Goal: Task Accomplishment & Management: Manage account settings

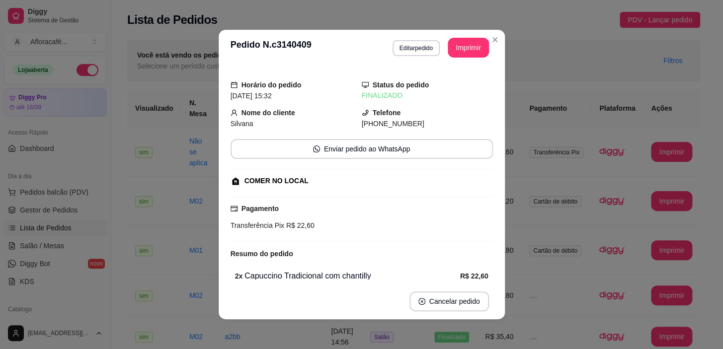
scroll to position [71, 0]
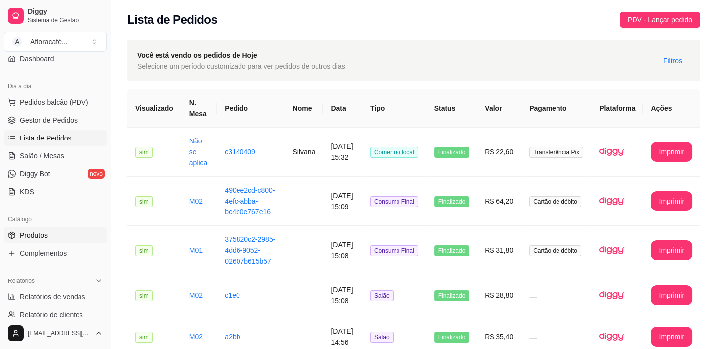
click at [52, 241] on link "Produtos" at bounding box center [55, 236] width 103 height 16
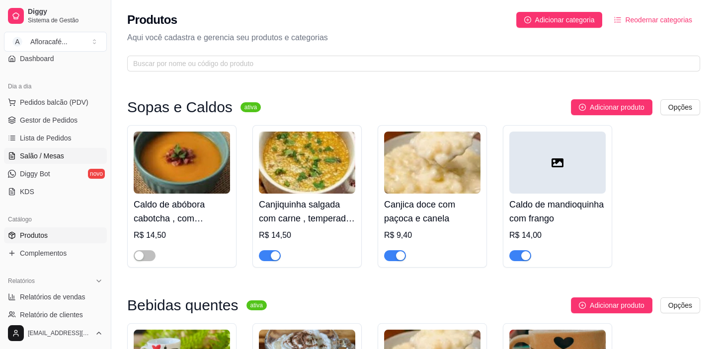
click at [47, 154] on span "Salão / Mesas" at bounding box center [42, 156] width 44 height 10
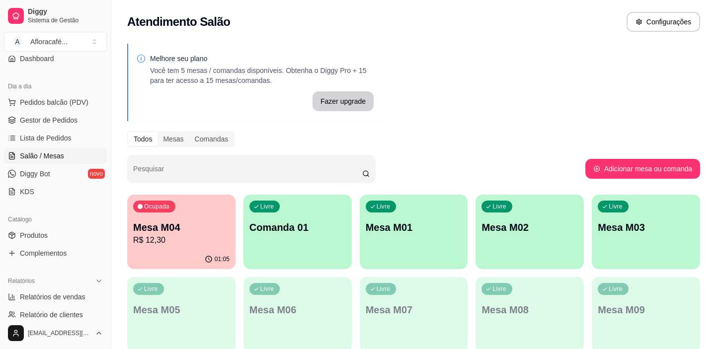
click at [273, 243] on div "Livre Comanda 01" at bounding box center [298, 226] width 108 height 63
click at [491, 210] on div "Livre" at bounding box center [497, 207] width 31 height 12
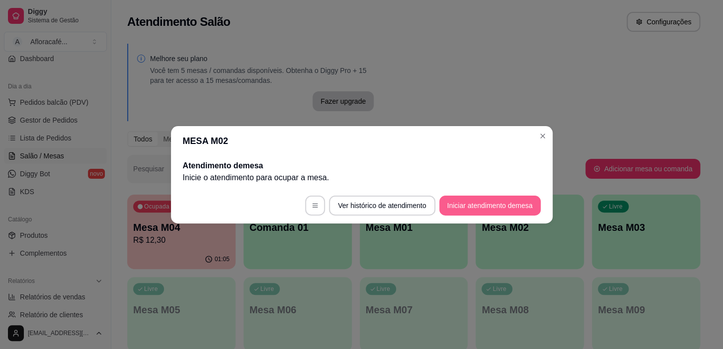
click at [488, 202] on button "Iniciar atendimento de mesa" at bounding box center [489, 206] width 101 height 20
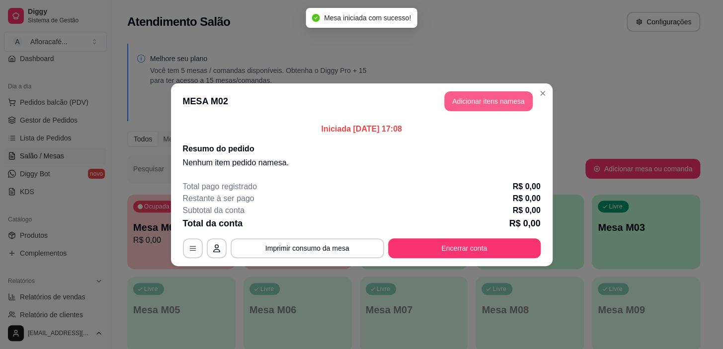
click at [515, 110] on button "Adicionar itens na mesa" at bounding box center [488, 101] width 88 height 20
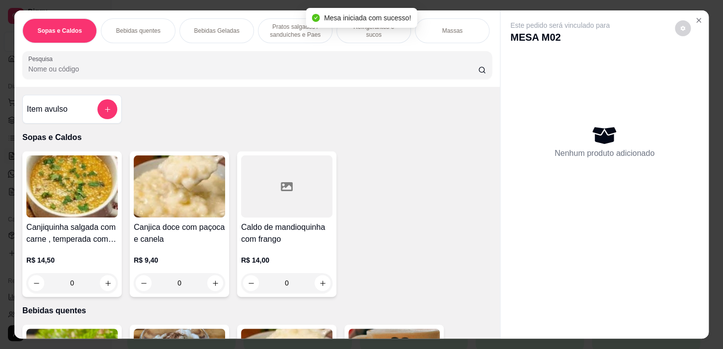
click at [302, 25] on p "Pratos salgados / sanduíches e Paes" at bounding box center [295, 31] width 58 height 16
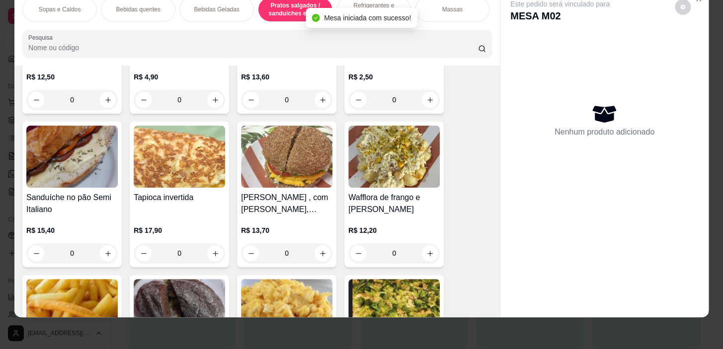
scroll to position [3007, 0]
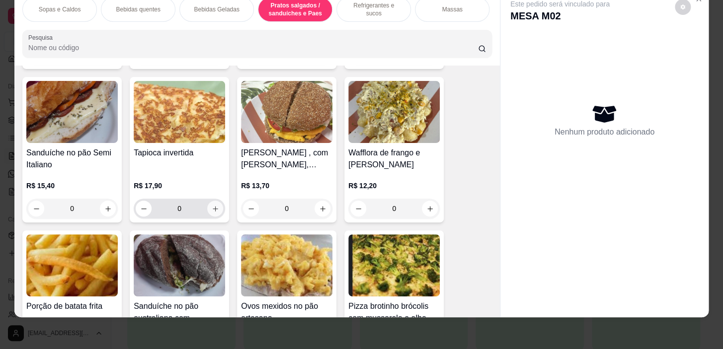
click at [212, 203] on button "increase-product-quantity" at bounding box center [215, 209] width 16 height 16
type input "1"
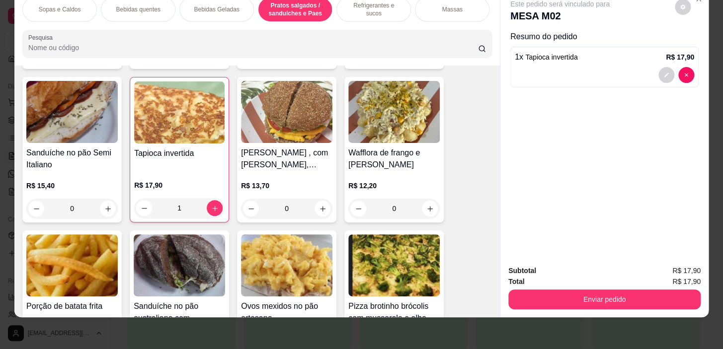
scroll to position [0, 390]
drag, startPoint x: 397, startPoint y: 5, endPoint x: 357, endPoint y: 11, distance: 40.8
click at [396, 7] on p "Pratos Doces e sobremesas" at bounding box center [376, 9] width 58 height 16
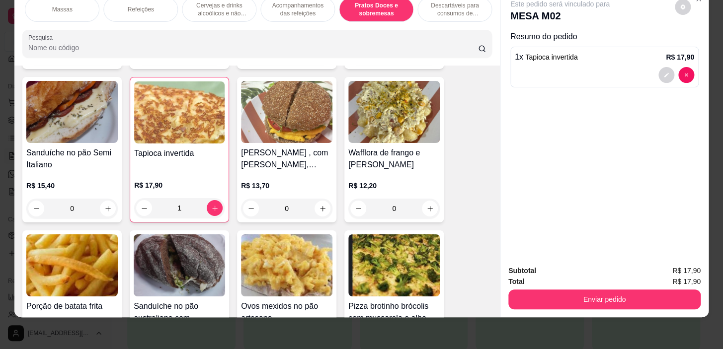
scroll to position [7216, 0]
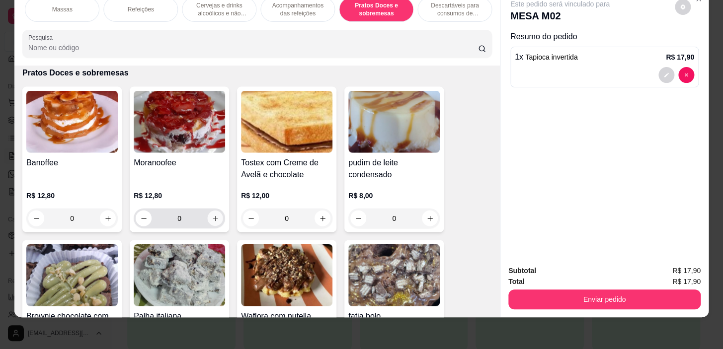
click at [208, 216] on button "increase-product-quantity" at bounding box center [215, 218] width 15 height 15
type input "1"
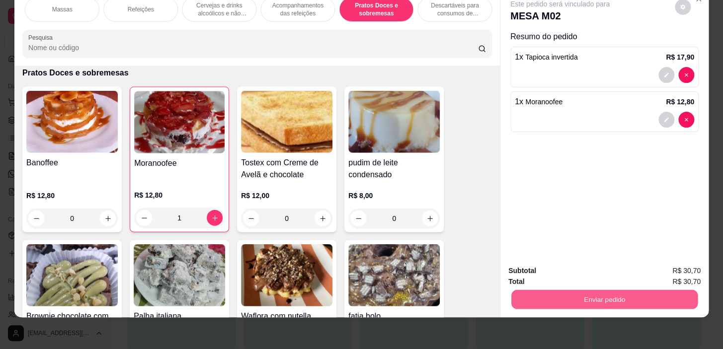
click at [561, 297] on button "Enviar pedido" at bounding box center [604, 299] width 186 height 19
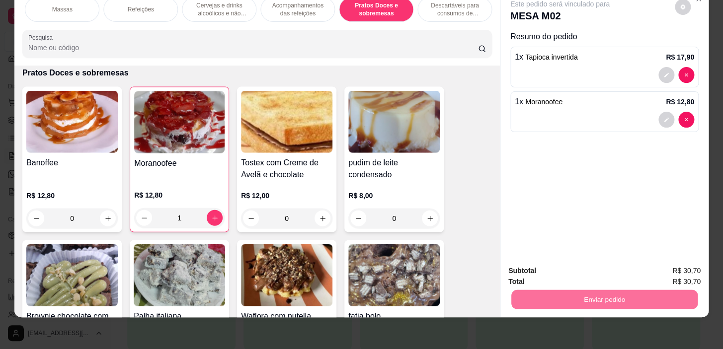
click at [596, 264] on button "Não registrar e enviar pedido" at bounding box center [571, 268] width 103 height 19
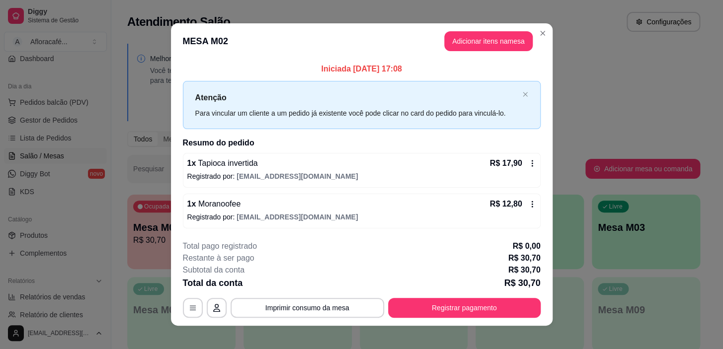
click at [548, 31] on header "MESA M02 Adicionar itens na mesa" at bounding box center [362, 41] width 382 height 36
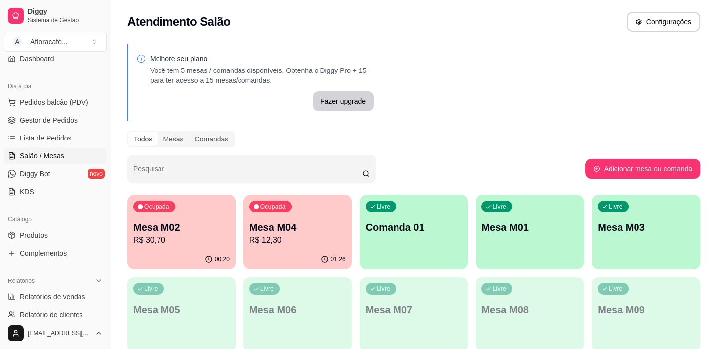
click at [464, 240] on div "Livre Comanda 01" at bounding box center [414, 226] width 108 height 63
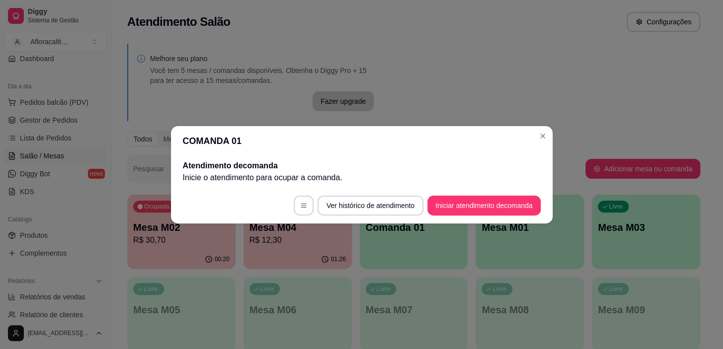
click at [492, 219] on footer "Ver histórico de atendimento Iniciar atendimento de comanda" at bounding box center [362, 206] width 382 height 36
click at [502, 187] on div "Atendimento de comanda Inicie o atendimento para ocupar a comanda ." at bounding box center [362, 172] width 382 height 32
click at [498, 198] on button "Iniciar atendimento de comanda" at bounding box center [483, 206] width 113 height 20
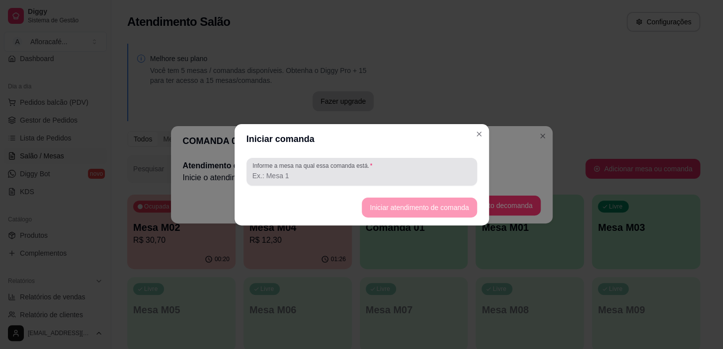
click at [390, 171] on input "Informe a mesa na qual essa comanda está." at bounding box center [361, 176] width 219 height 10
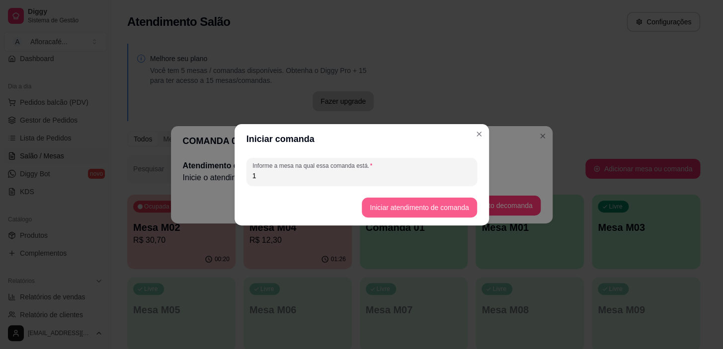
type input "1"
click at [425, 208] on button "Iniciar atendimento de comanda" at bounding box center [419, 207] width 111 height 19
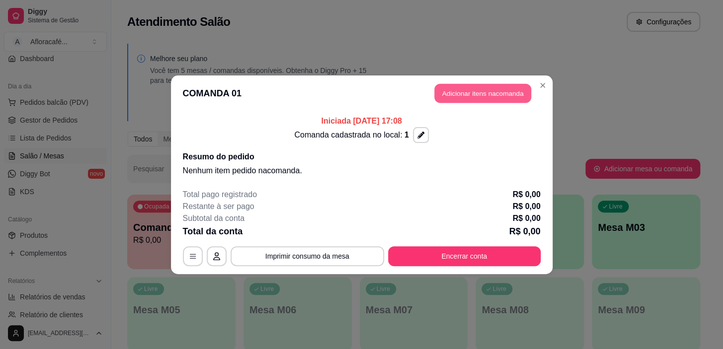
click at [488, 84] on button "Adicionar itens na comanda" at bounding box center [482, 93] width 97 height 19
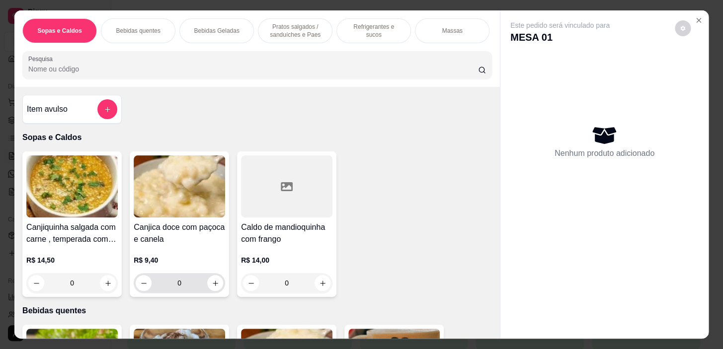
scroll to position [226, 0]
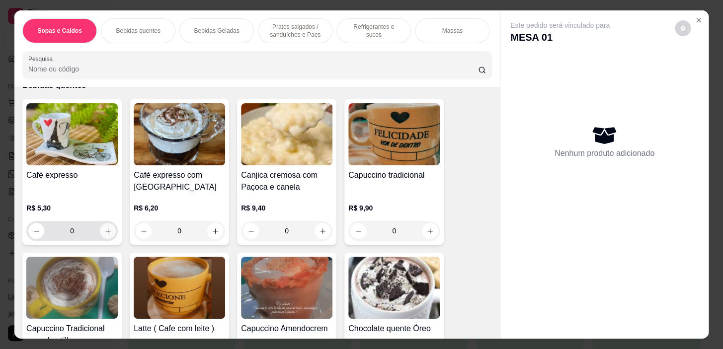
click at [109, 227] on button "increase-product-quantity" at bounding box center [108, 231] width 16 height 16
type input "1"
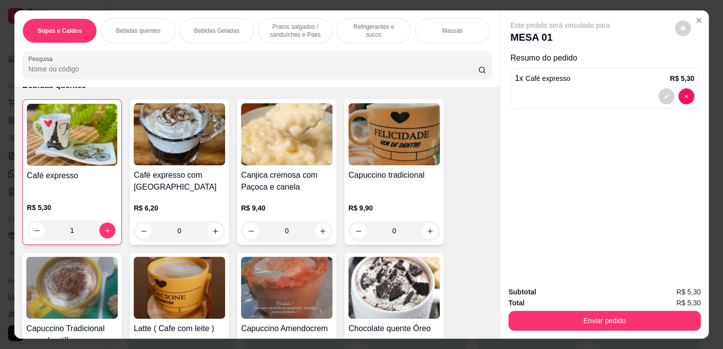
click at [363, 40] on div "Sopas e Caldos Bebidas quentes Bebidas Geladas Pratos salgados / sanduíches e P…" at bounding box center [257, 30] width 470 height 25
click at [361, 38] on div "Refrigerantes e sucos" at bounding box center [373, 30] width 75 height 25
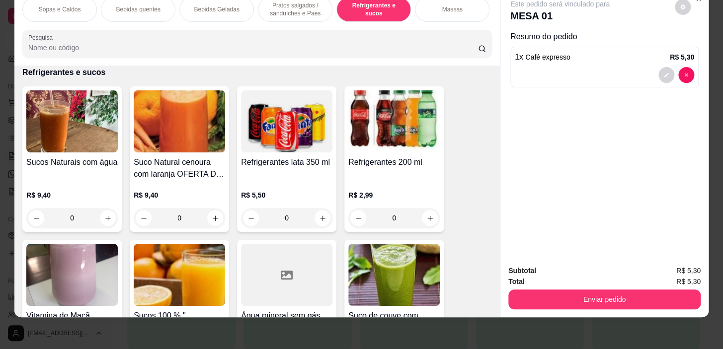
scroll to position [0, 390]
drag, startPoint x: 363, startPoint y: 7, endPoint x: 348, endPoint y: 7, distance: 14.4
click at [363, 7] on p "Pratos Doces e sobremesas" at bounding box center [376, 9] width 58 height 16
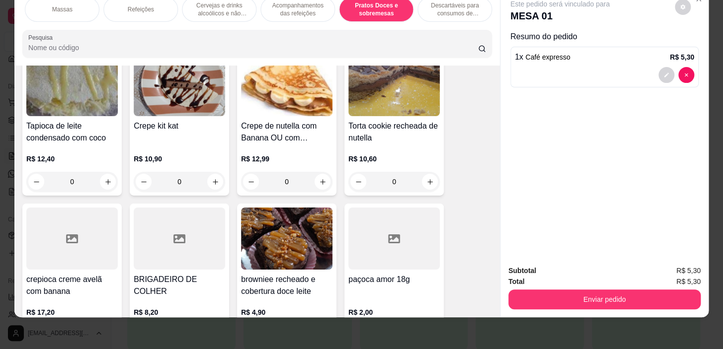
scroll to position [7804, 0]
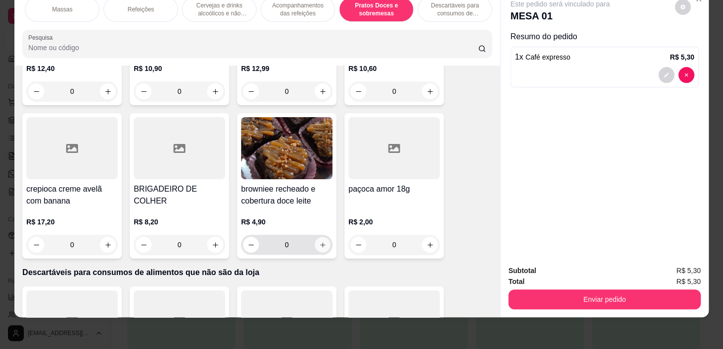
click at [319, 243] on icon "increase-product-quantity" at bounding box center [322, 245] width 7 height 7
type input "1"
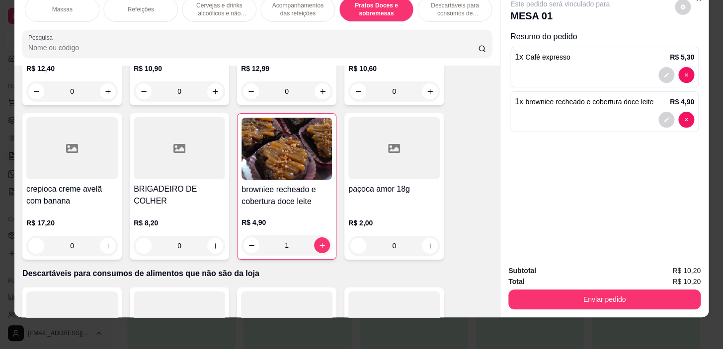
scroll to position [0, 0]
click at [301, 7] on p "Pratos salgados / sanduíches e Paes" at bounding box center [295, 9] width 58 height 16
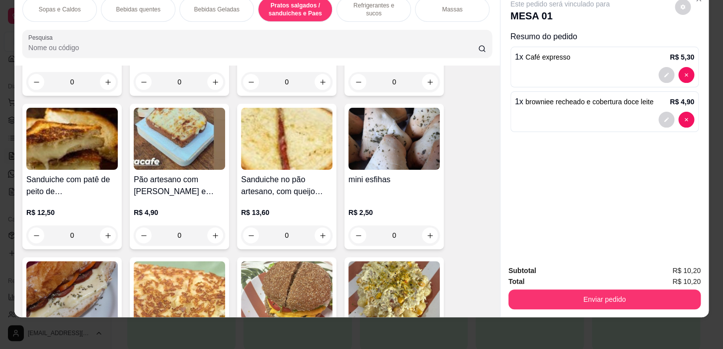
scroll to position [2872, 0]
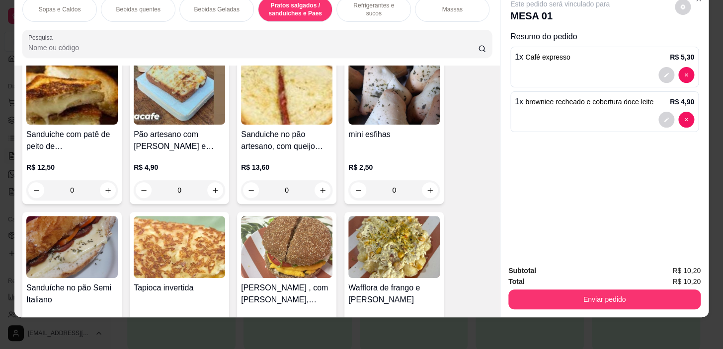
click at [428, 199] on div "mini esfihas R$ 2,50 0" at bounding box center [393, 132] width 99 height 146
click at [426, 191] on icon "increase-product-quantity" at bounding box center [429, 190] width 7 height 7
type input "2"
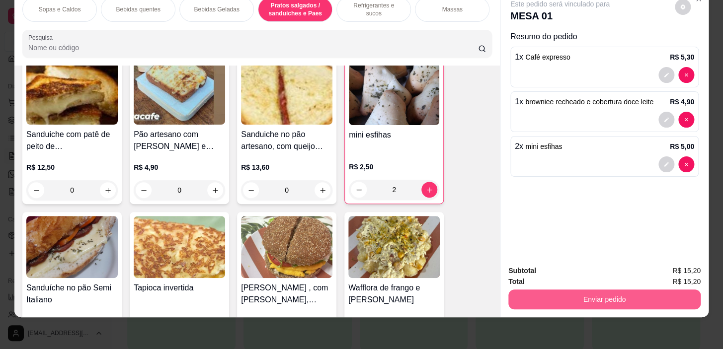
click at [611, 294] on button "Enviar pedido" at bounding box center [604, 300] width 192 height 20
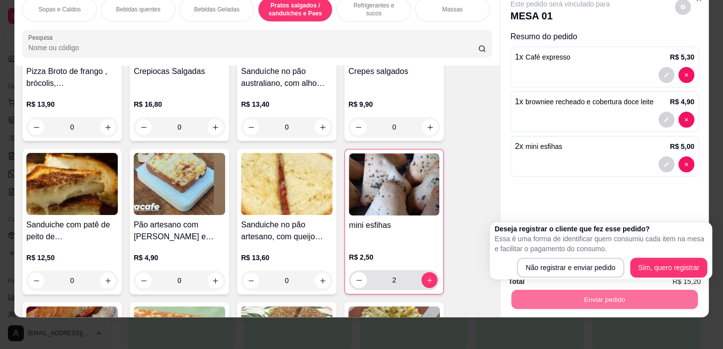
scroll to position [2601, 0]
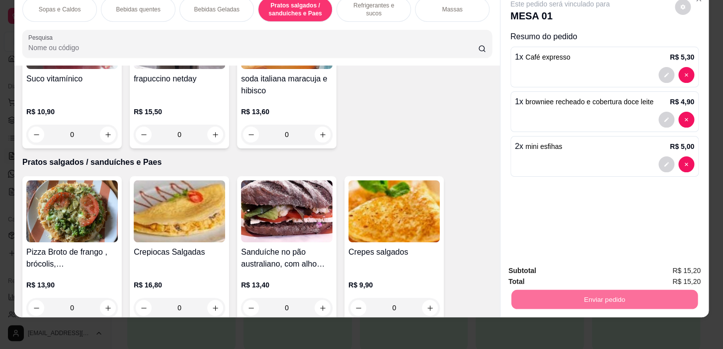
click at [602, 194] on div "Este pedido será vinculado para MESA 01 Resumo do pedido 1 x Café expresso R$ 5…" at bounding box center [605, 123] width 208 height 268
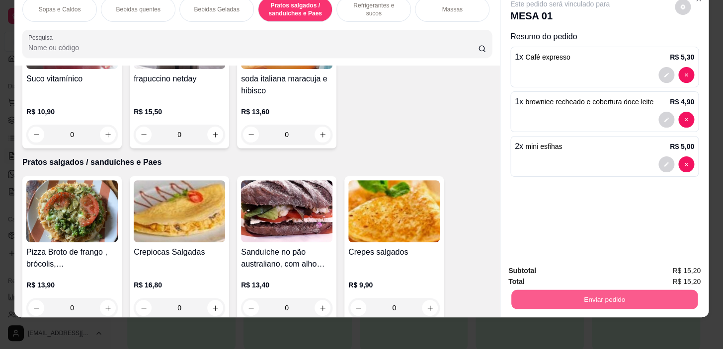
click at [588, 290] on button "Enviar pedido" at bounding box center [604, 299] width 186 height 19
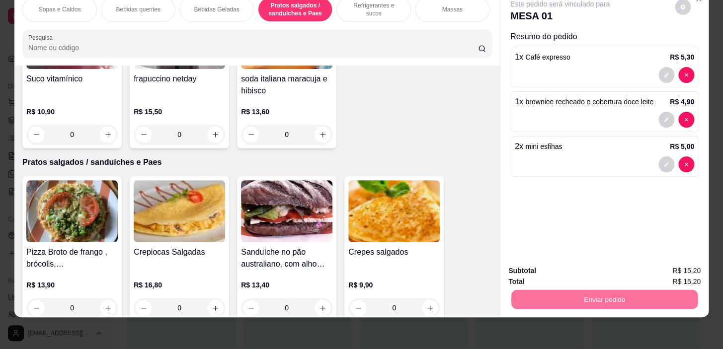
click at [567, 261] on button "Não registrar e enviar pedido" at bounding box center [571, 268] width 103 height 19
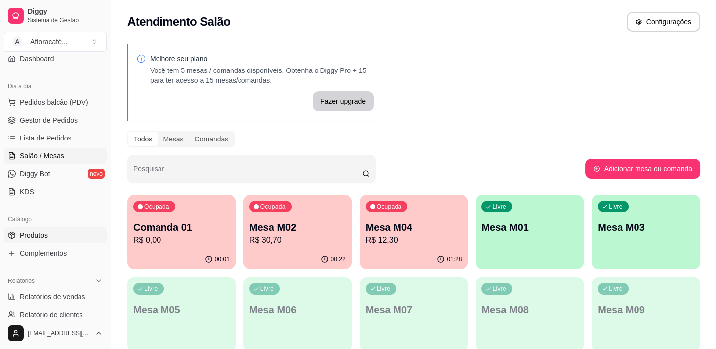
click at [37, 232] on span "Produtos" at bounding box center [34, 236] width 28 height 10
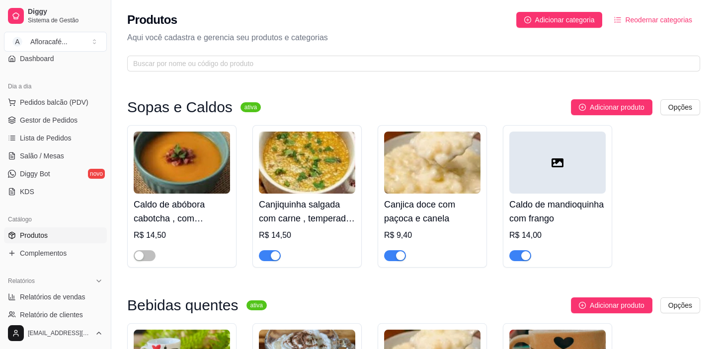
click at [331, 52] on div "Produtos Adicionar categoria Reodernar categorias Aqui você cadastra e gerencia…" at bounding box center [413, 39] width 605 height 78
click at [332, 57] on div "Produtos Adicionar categoria Reodernar categorias Aqui você cadastra e gerencia…" at bounding box center [413, 39] width 605 height 78
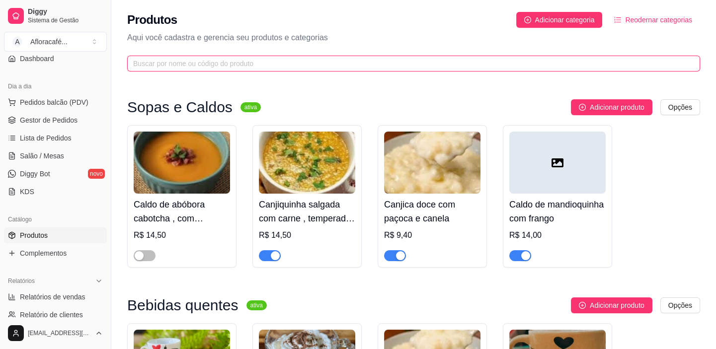
click at [332, 60] on input "text" at bounding box center [409, 63] width 553 height 11
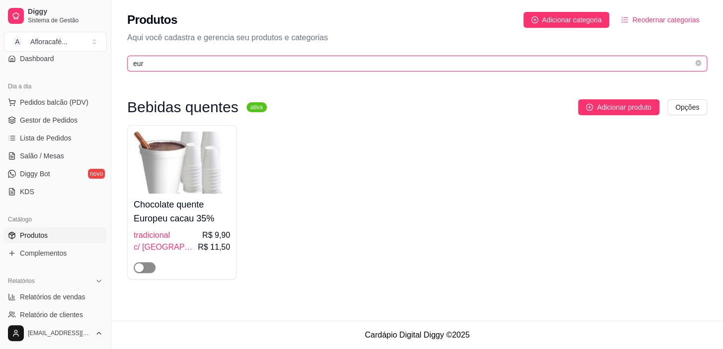
type input "eur"
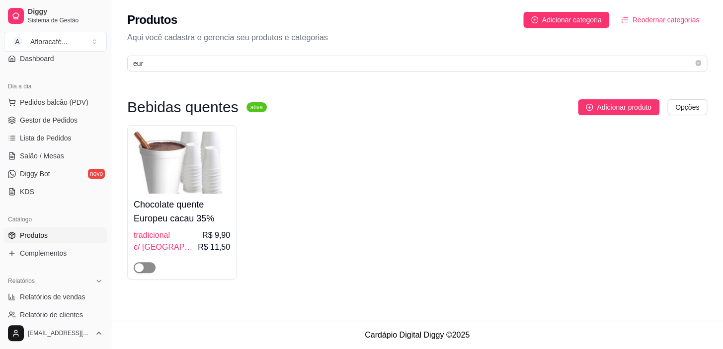
click at [143, 270] on div "button" at bounding box center [139, 267] width 9 height 9
click at [70, 152] on link "Salão / Mesas" at bounding box center [55, 156] width 103 height 16
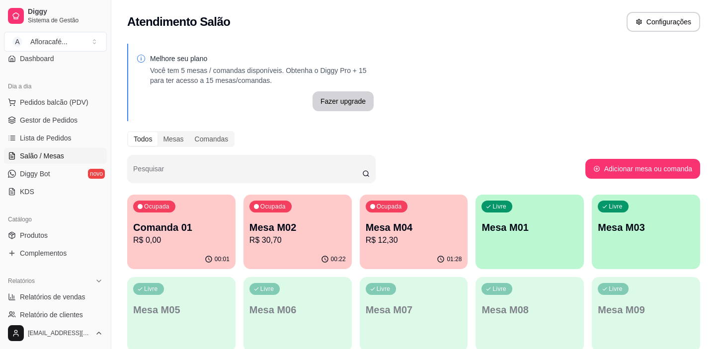
click at [562, 225] on p "Mesa M01" at bounding box center [530, 228] width 96 height 14
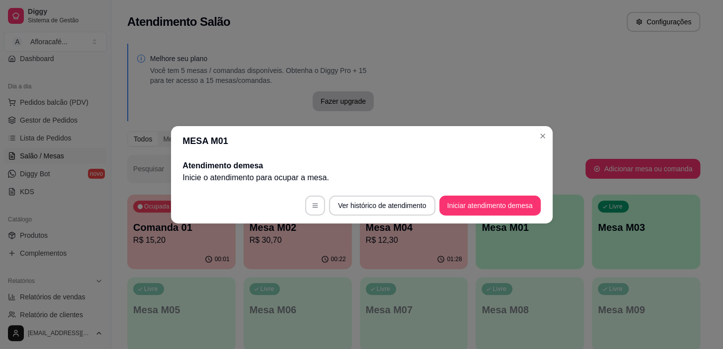
drag, startPoint x: 523, startPoint y: 215, endPoint x: 525, endPoint y: 198, distance: 17.0
click at [523, 213] on footer "Ver histórico de atendimento Iniciar atendimento de mesa" at bounding box center [362, 206] width 382 height 36
click at [525, 198] on button "Iniciar atendimento de mesa" at bounding box center [490, 205] width 98 height 19
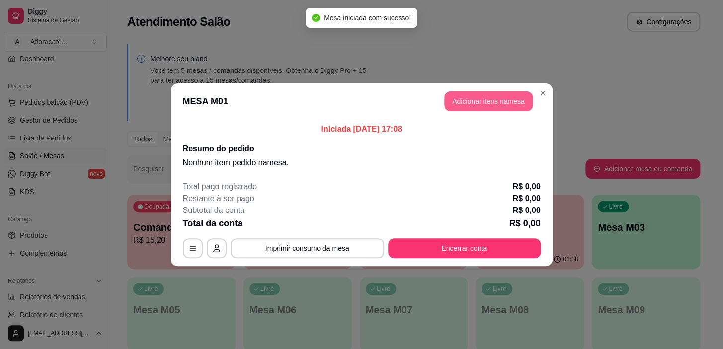
click at [506, 99] on button "Adicionar itens na mesa" at bounding box center [488, 101] width 88 height 20
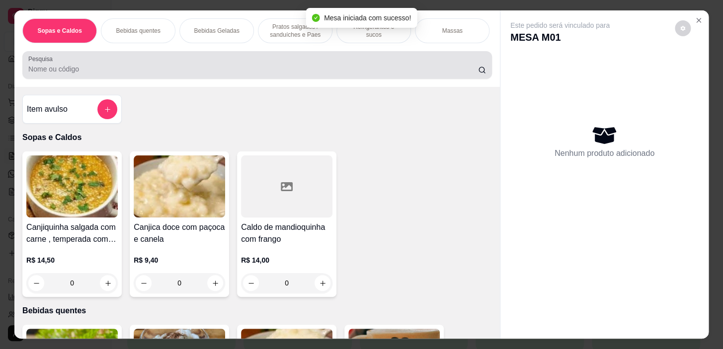
click at [376, 69] on input "Pesquisa" at bounding box center [253, 69] width 450 height 10
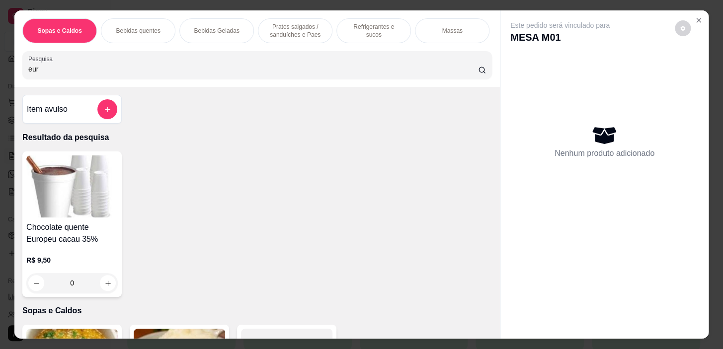
type input "eur"
click at [106, 284] on div "0" at bounding box center [71, 283] width 91 height 20
click at [442, 153] on div "tradicional R$ 9,90" at bounding box center [361, 148] width 262 height 33
radio input "true"
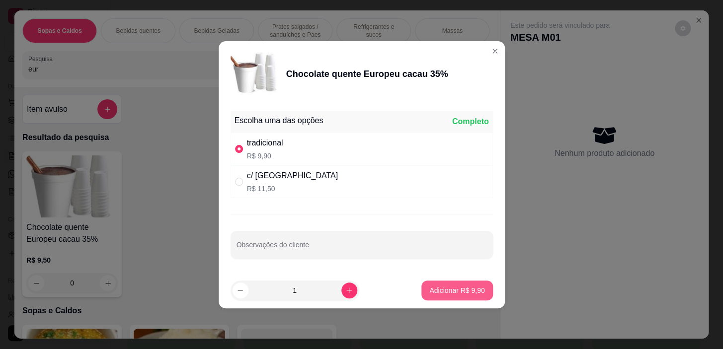
click at [457, 286] on p "Adicionar R$ 9,90" at bounding box center [456, 291] width 55 height 10
type input "1"
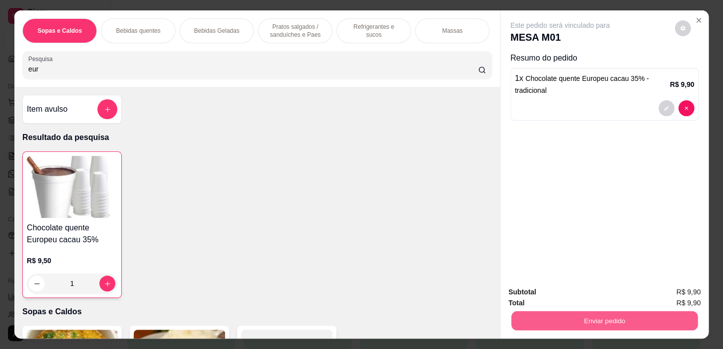
click at [671, 315] on button "Enviar pedido" at bounding box center [604, 321] width 186 height 19
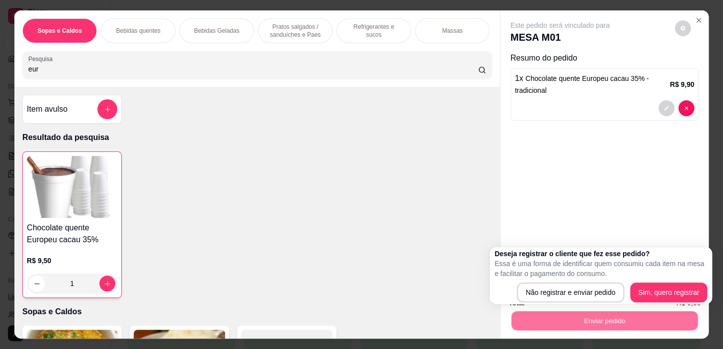
drag, startPoint x: 604, startPoint y: 303, endPoint x: 594, endPoint y: 279, distance: 26.3
click at [603, 303] on div "Deseja registrar o cliente que fez esse pedido? Essa é uma forma de identificar…" at bounding box center [601, 276] width 223 height 58
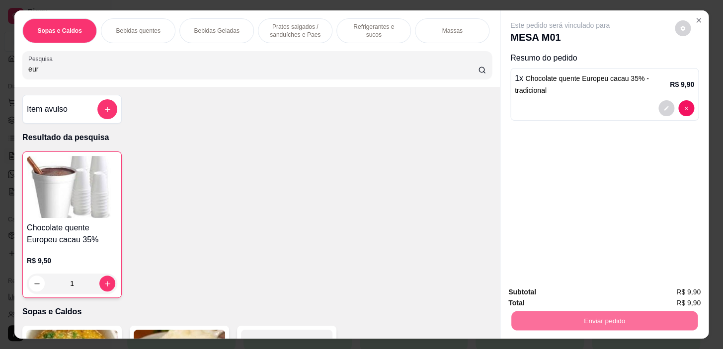
click at [593, 292] on button "Não registrar e enviar pedido" at bounding box center [571, 293] width 100 height 18
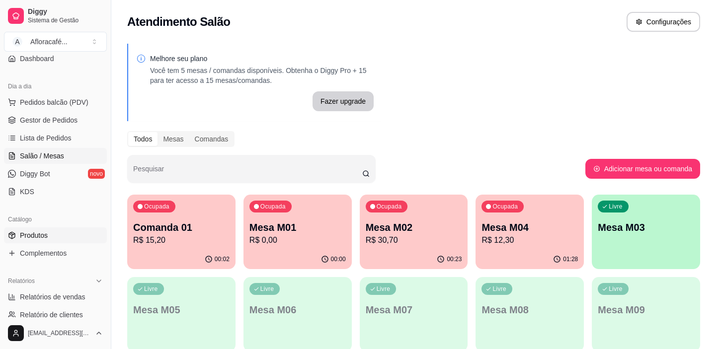
click at [87, 238] on link "Produtos" at bounding box center [55, 236] width 103 height 16
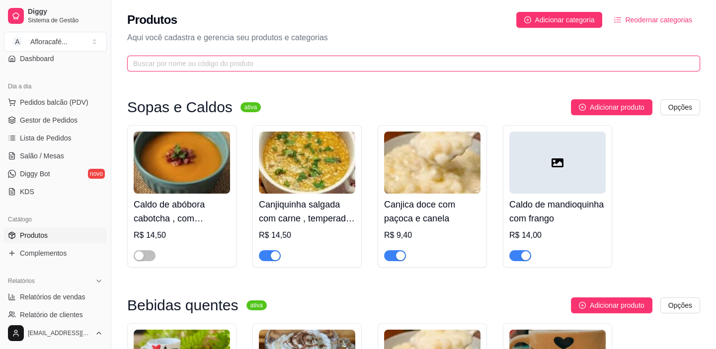
click at [351, 59] on input "text" at bounding box center [409, 63] width 553 height 11
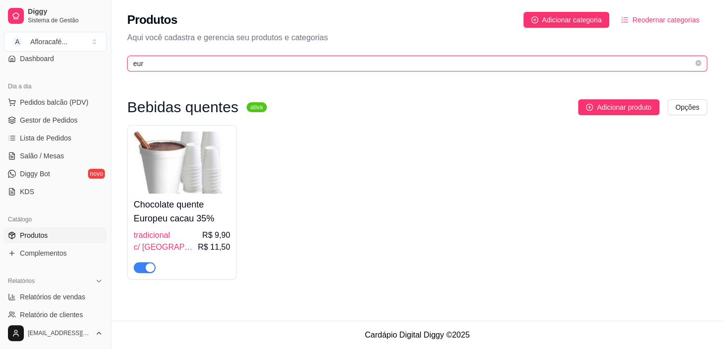
type input "eur"
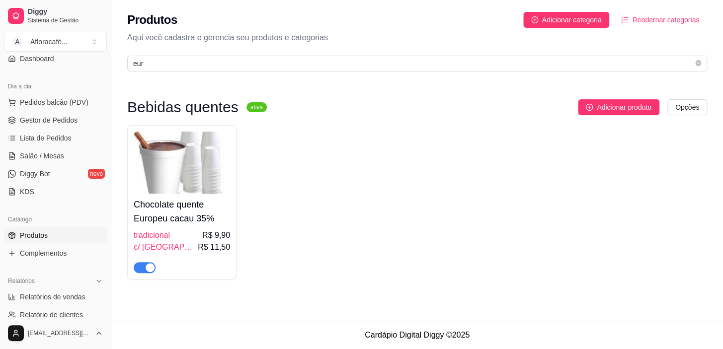
click at [147, 267] on div "button" at bounding box center [150, 267] width 9 height 9
click at [61, 150] on link "Salão / Mesas" at bounding box center [55, 156] width 103 height 16
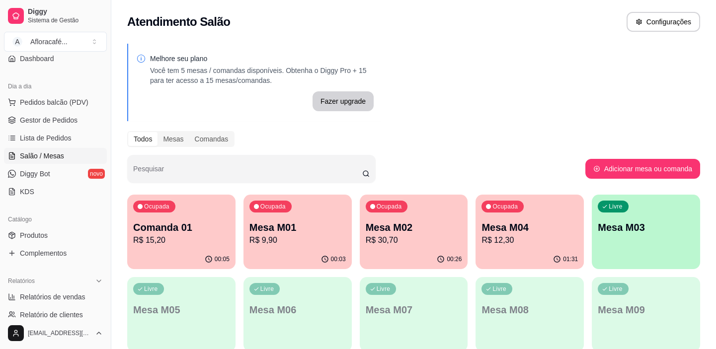
click at [315, 226] on p "Mesa M01" at bounding box center [298, 228] width 96 height 14
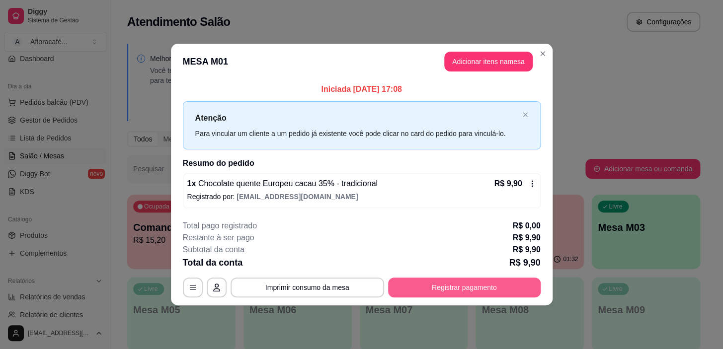
click at [411, 288] on button "Registrar pagamento" at bounding box center [464, 288] width 153 height 20
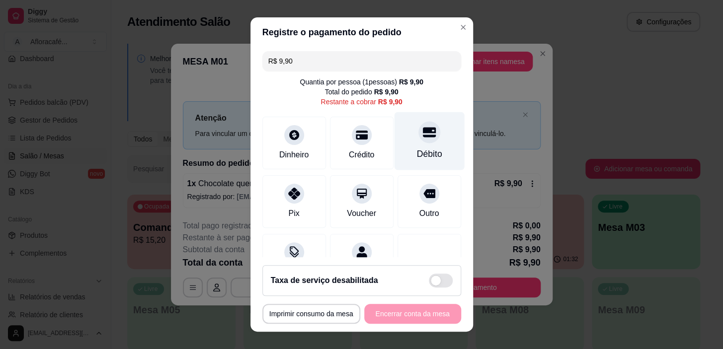
click at [419, 132] on div at bounding box center [430, 133] width 22 height 22
type input "R$ 0,00"
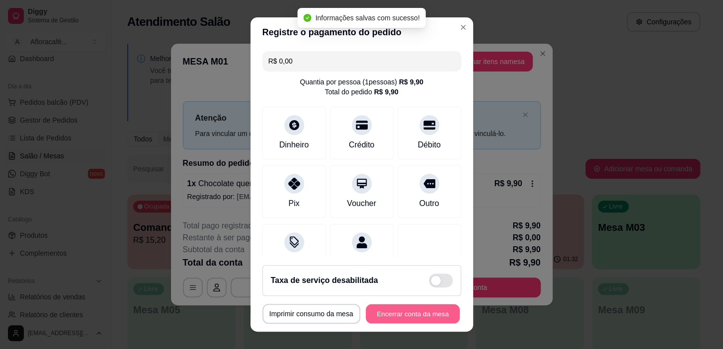
click at [397, 316] on button "Encerrar conta da mesa" at bounding box center [413, 313] width 94 height 19
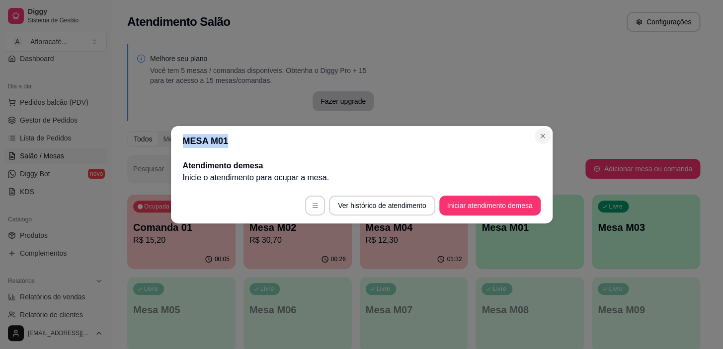
drag, startPoint x: 537, startPoint y: 142, endPoint x: 544, endPoint y: 137, distance: 8.6
click at [544, 137] on section "MESA M01 Atendimento de mesa Inicie o atendimento para ocupar a mesa . Ver hist…" at bounding box center [362, 174] width 382 height 97
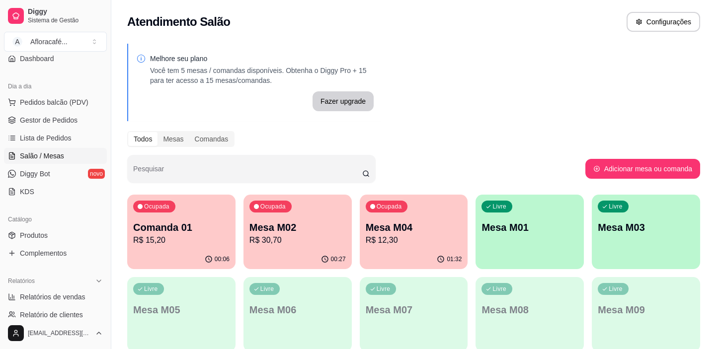
click at [275, 237] on p "R$ 30,70" at bounding box center [298, 241] width 96 height 12
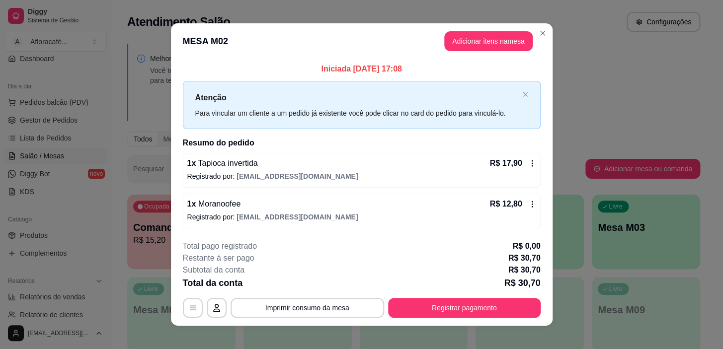
scroll to position [8, 0]
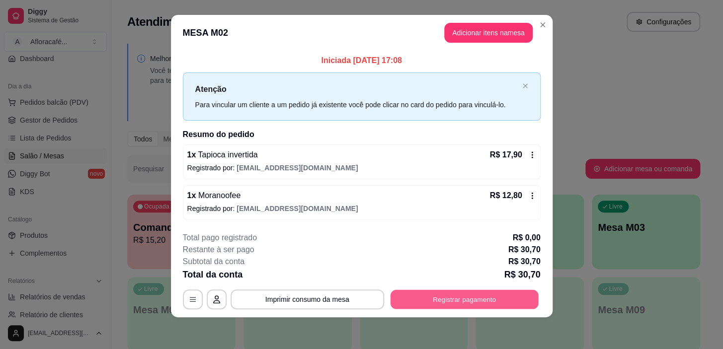
click at [428, 298] on button "Registrar pagamento" at bounding box center [464, 299] width 148 height 19
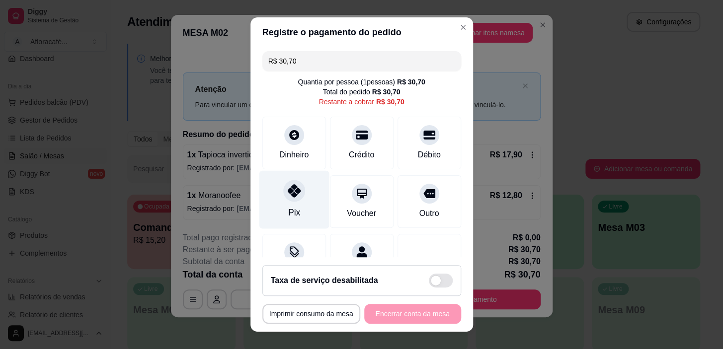
click at [285, 204] on div "Pix" at bounding box center [294, 200] width 70 height 58
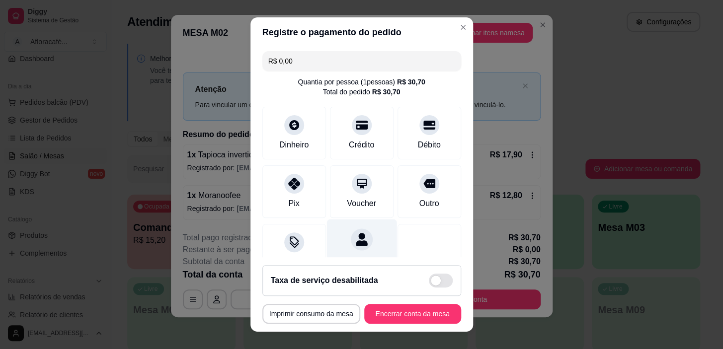
scroll to position [86, 0]
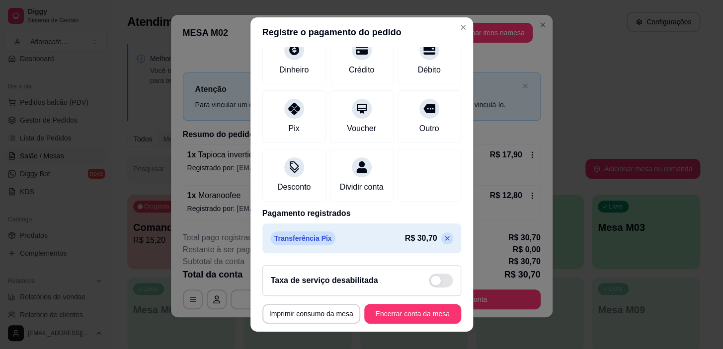
click at [445, 240] on icon at bounding box center [447, 239] width 4 height 4
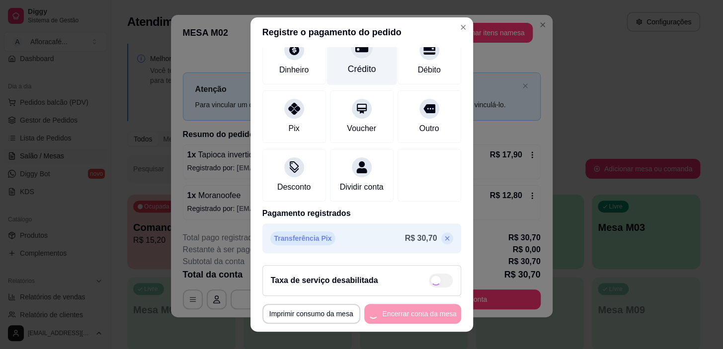
scroll to position [0, 0]
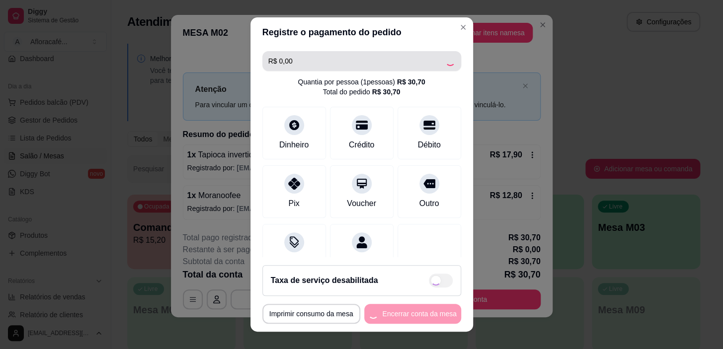
click at [358, 70] on input "R$ 0,00" at bounding box center [356, 61] width 177 height 20
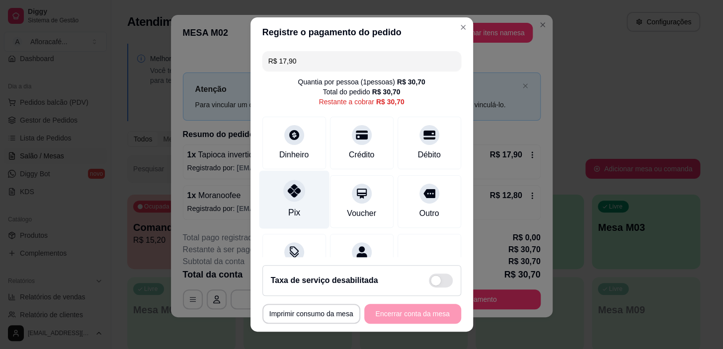
click at [310, 187] on div "Pix" at bounding box center [294, 200] width 70 height 58
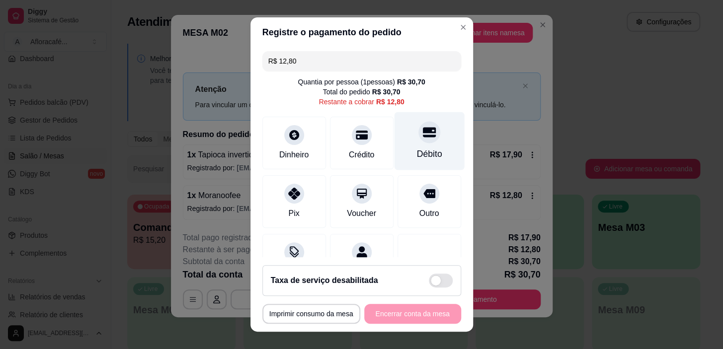
click at [406, 141] on div "Débito" at bounding box center [429, 141] width 70 height 58
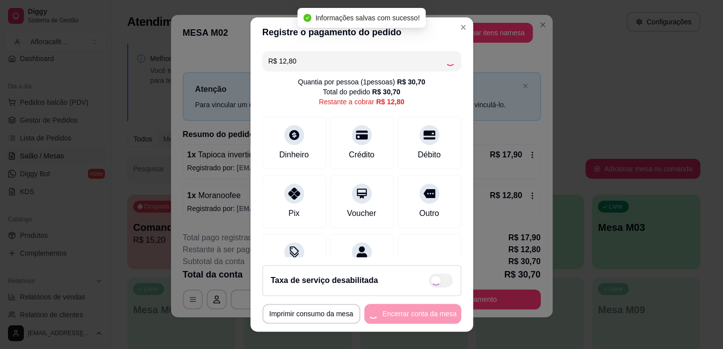
type input "R$ 0,00"
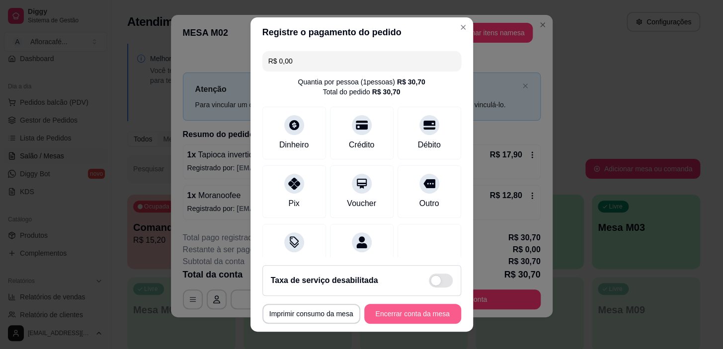
click at [421, 311] on button "Encerrar conta da mesa" at bounding box center [412, 314] width 97 height 20
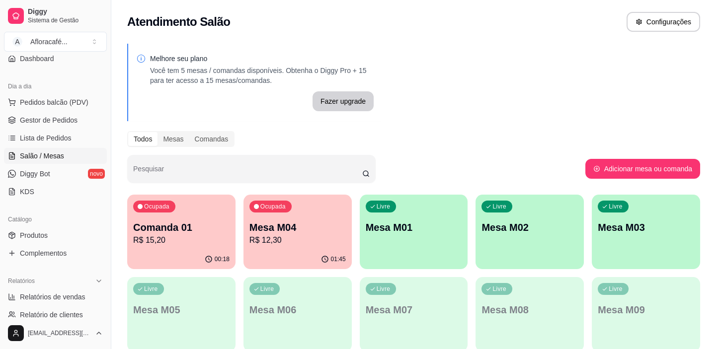
click at [401, 236] on div "Livre Mesa M01" at bounding box center [414, 226] width 108 height 63
click at [80, 233] on link "Produtos" at bounding box center [55, 236] width 103 height 16
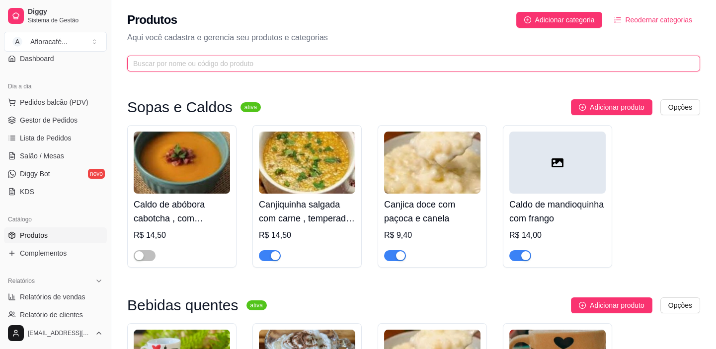
click at [288, 67] on input "text" at bounding box center [409, 63] width 553 height 11
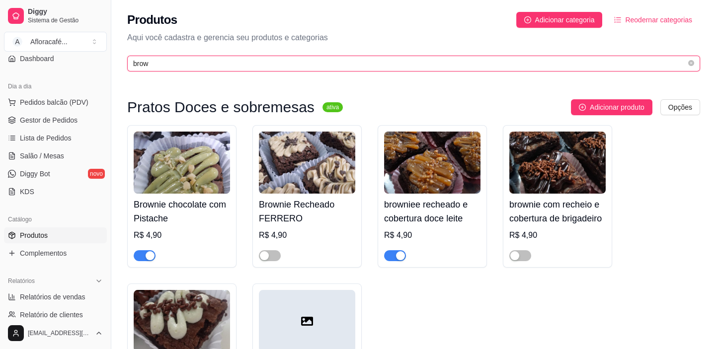
type input "brow"
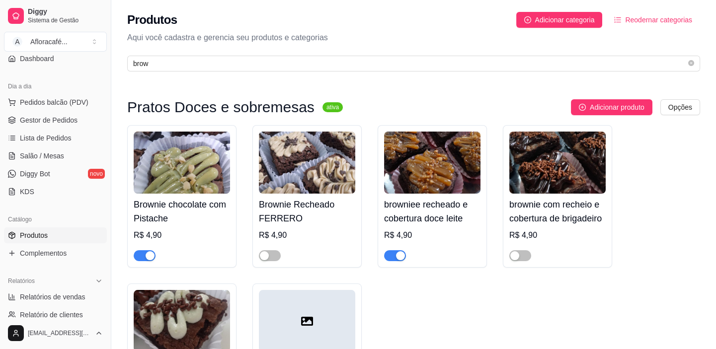
click at [153, 252] on div "button" at bounding box center [150, 256] width 9 height 9
click at [51, 155] on span "Salão / Mesas" at bounding box center [42, 156] width 44 height 10
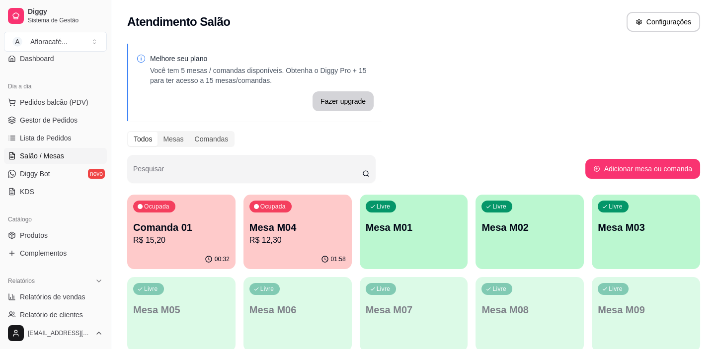
click at [418, 221] on p "Mesa M01" at bounding box center [414, 228] width 96 height 14
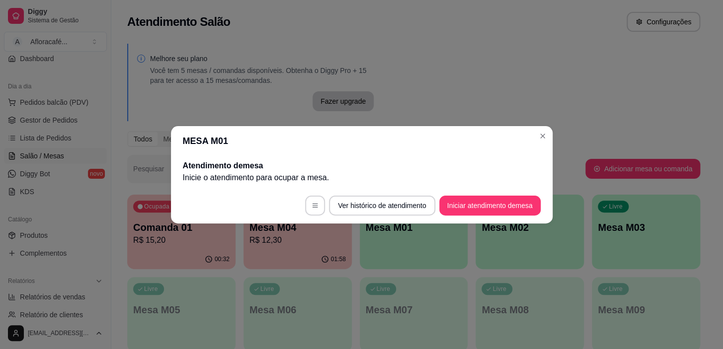
drag, startPoint x: 436, startPoint y: 210, endPoint x: 451, endPoint y: 205, distance: 16.3
click at [447, 205] on footer "Ver histórico de atendimento Iniciar atendimento de mesa" at bounding box center [362, 206] width 382 height 36
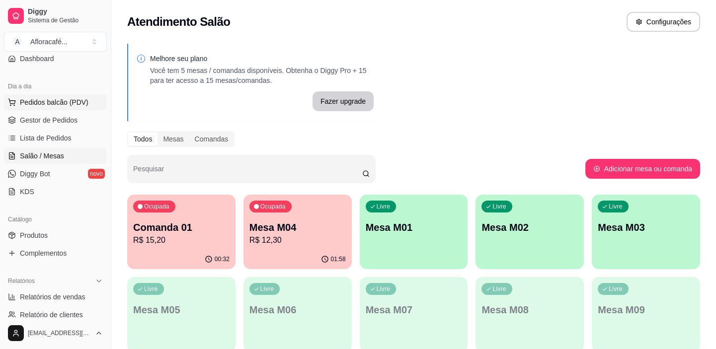
click at [65, 102] on span "Pedidos balcão (PDV)" at bounding box center [54, 102] width 69 height 10
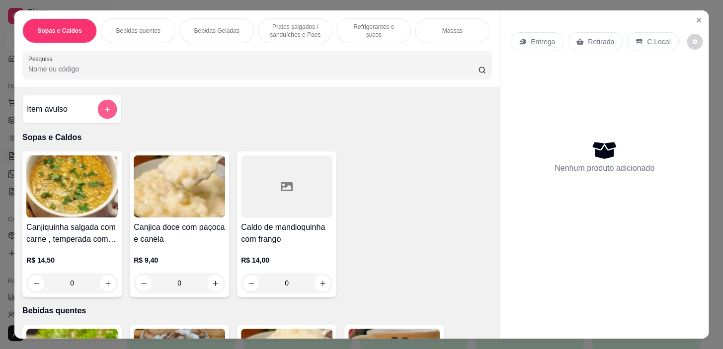
click at [113, 111] on button "add-separate-item" at bounding box center [107, 109] width 19 height 19
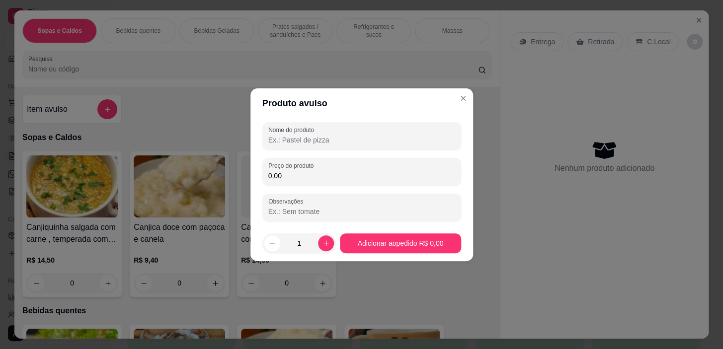
click at [275, 143] on input "Nome do produto" at bounding box center [361, 140] width 187 height 10
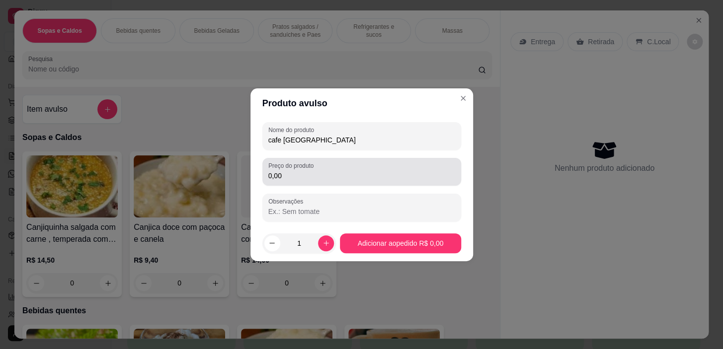
type input "cafe [GEOGRAPHIC_DATA]"
drag, startPoint x: 288, startPoint y: 162, endPoint x: 292, endPoint y: 169, distance: 8.2
click at [288, 163] on label "Preço do produto" at bounding box center [292, 166] width 49 height 8
click at [288, 171] on input "0,00" at bounding box center [361, 176] width 187 height 10
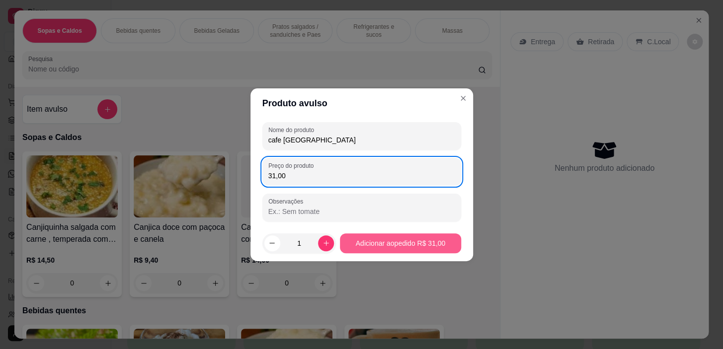
type input "31,00"
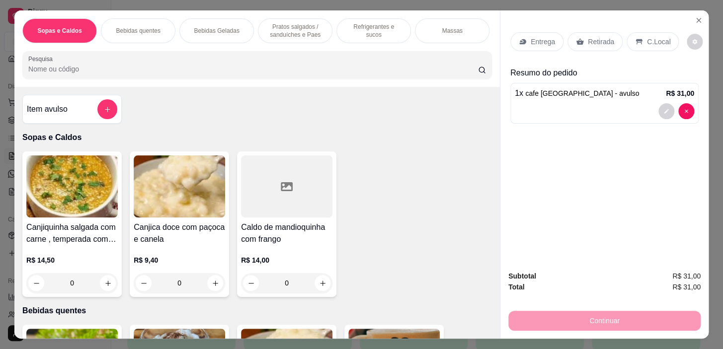
click at [647, 42] on p "C.Local" at bounding box center [658, 42] width 23 height 10
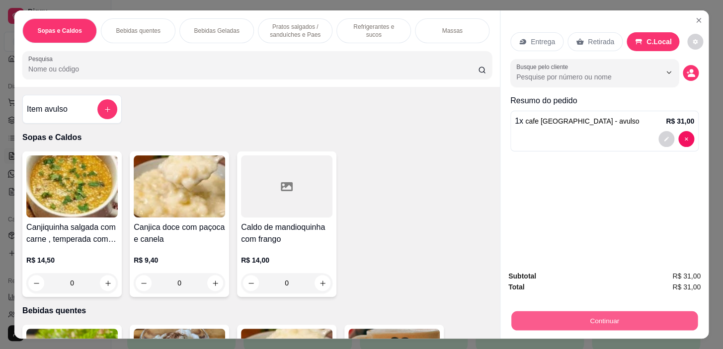
click at [650, 316] on button "Continuar" at bounding box center [604, 321] width 186 height 19
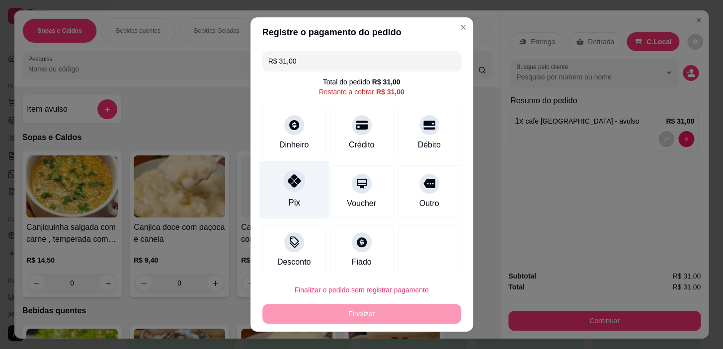
click at [293, 180] on icon at bounding box center [293, 180] width 13 height 13
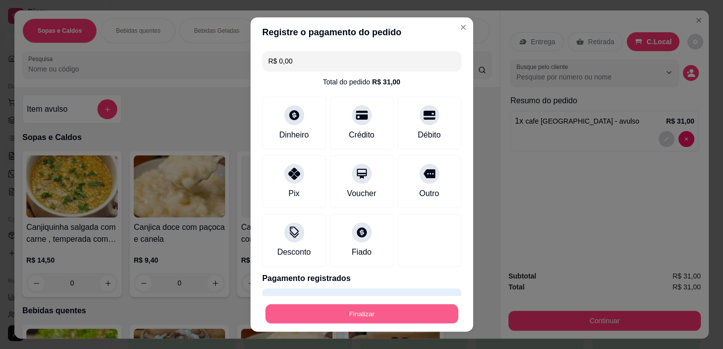
click at [395, 321] on button "Finalizar" at bounding box center [361, 313] width 193 height 19
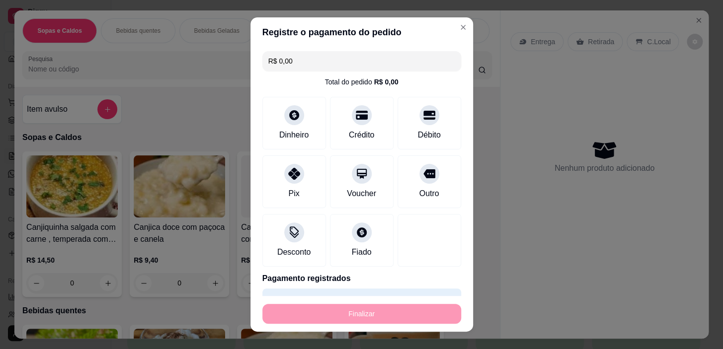
type input "-R$ 31,00"
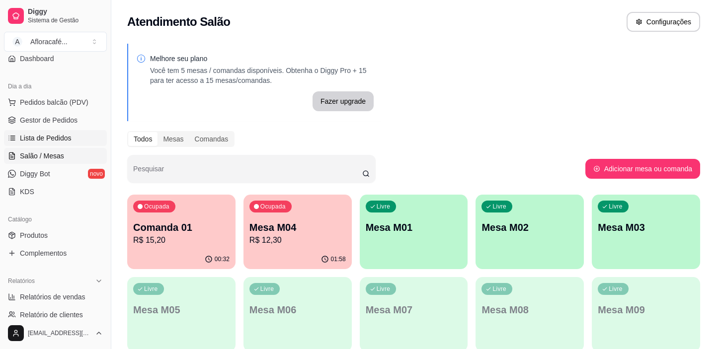
click at [70, 140] on link "Lista de Pedidos" at bounding box center [55, 138] width 103 height 16
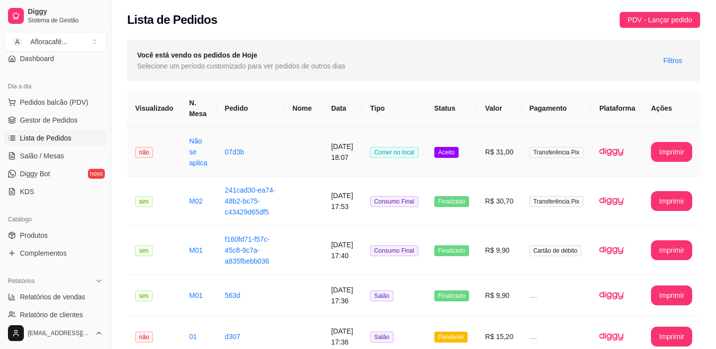
click at [346, 145] on td "[DATE] 18:07" at bounding box center [342, 152] width 39 height 49
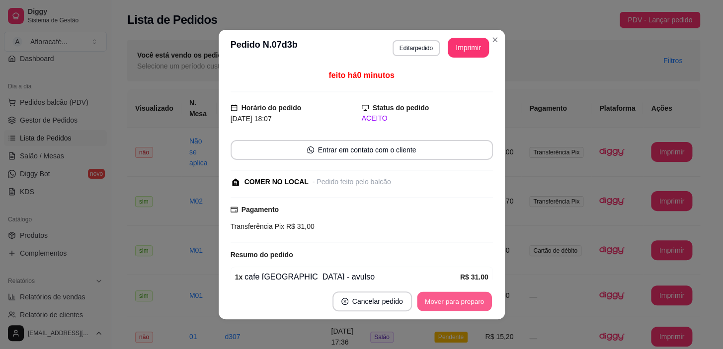
click at [452, 298] on button "Mover para preparo" at bounding box center [454, 301] width 75 height 19
click at [452, 298] on button "Mover para retirada disponível" at bounding box center [438, 301] width 106 height 19
click at [452, 298] on button "Mover para finalizado" at bounding box center [452, 301] width 80 height 19
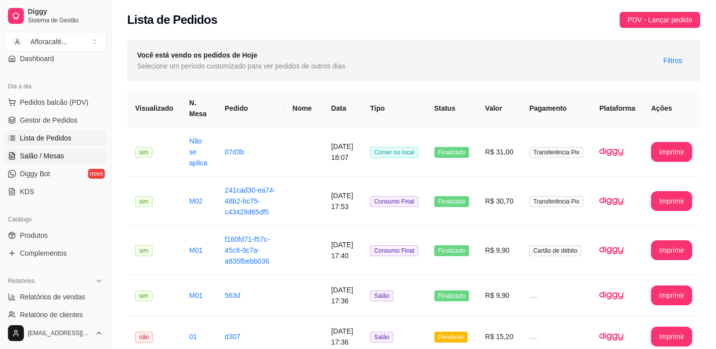
click at [69, 160] on link "Salão / Mesas" at bounding box center [55, 156] width 103 height 16
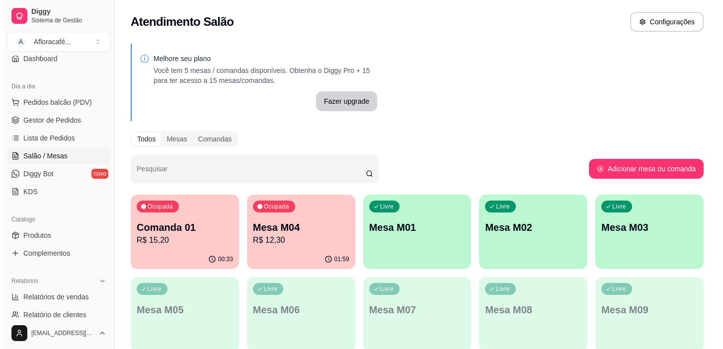
scroll to position [319, 0]
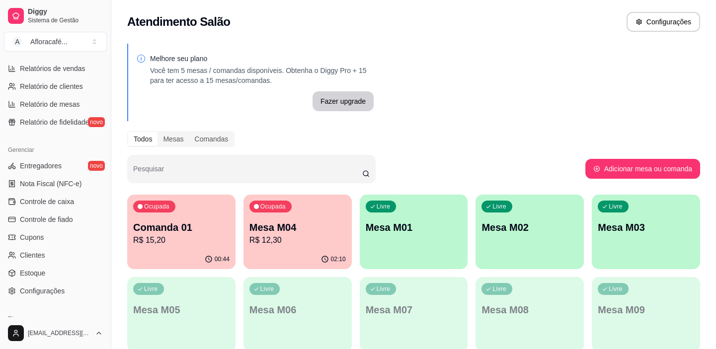
click at [229, 215] on div "Ocupada Comanda 01 R$ 15,20" at bounding box center [181, 222] width 108 height 55
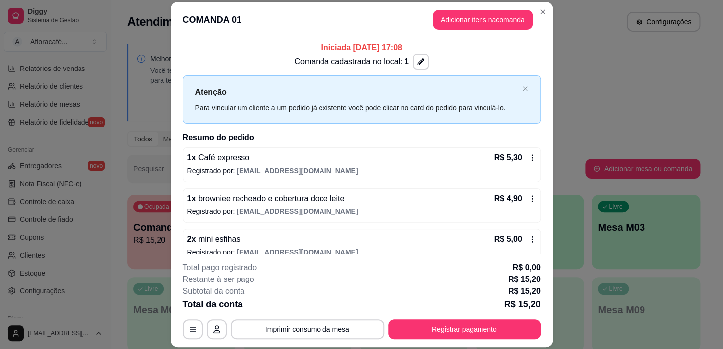
scroll to position [13, 0]
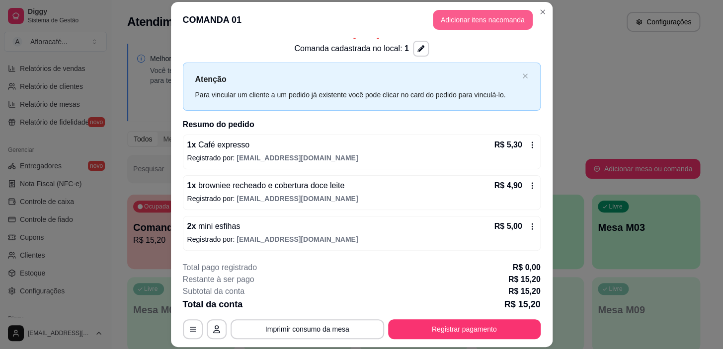
click at [481, 20] on button "Adicionar itens na comanda" at bounding box center [483, 20] width 100 height 20
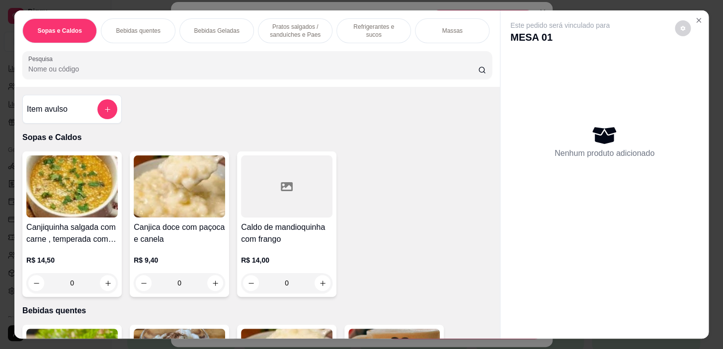
click at [382, 43] on div "Sopas e Caldos Bebidas quentes Bebidas Geladas Pratos salgados / sanduíches e P…" at bounding box center [257, 30] width 470 height 25
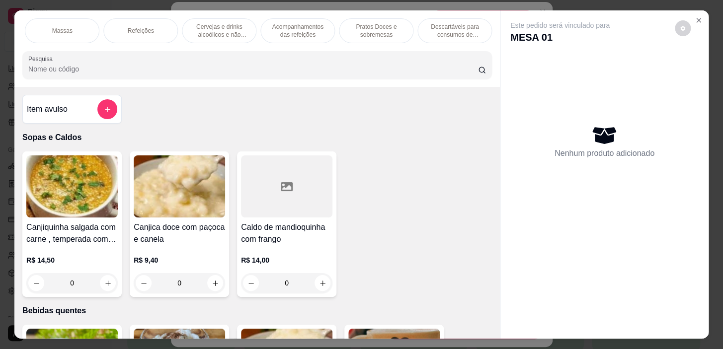
click at [371, 30] on p "Pratos Doces e sobremesas" at bounding box center [376, 31] width 58 height 16
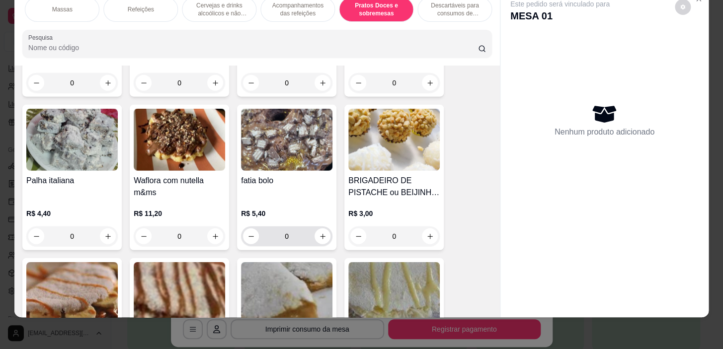
scroll to position [7397, 0]
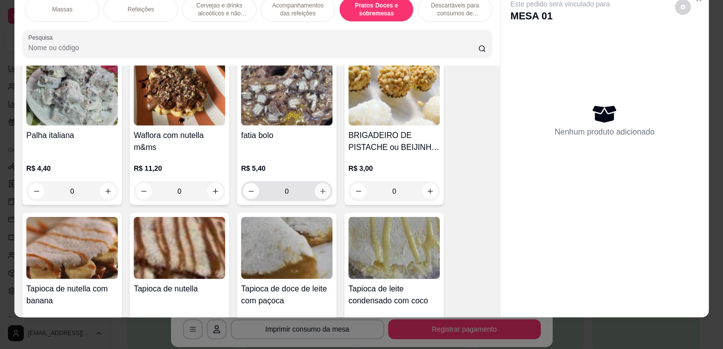
click at [319, 191] on icon "increase-product-quantity" at bounding box center [322, 191] width 7 height 7
type input "1"
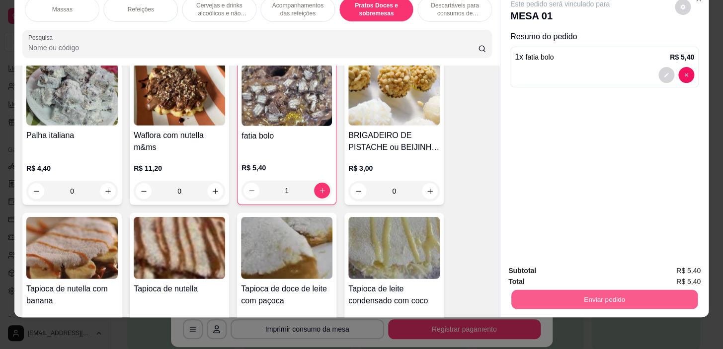
click at [599, 290] on button "Enviar pedido" at bounding box center [604, 299] width 186 height 19
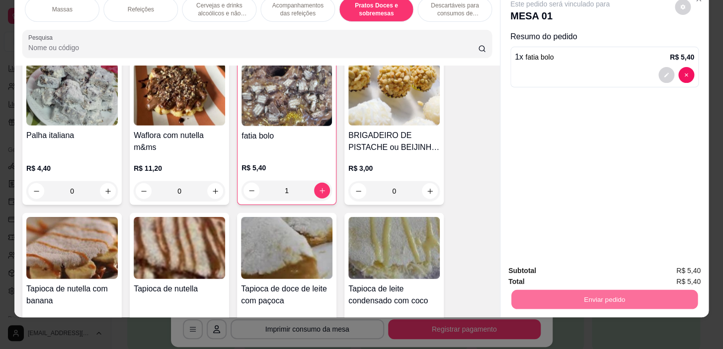
click at [577, 271] on button "Não registrar e enviar pedido" at bounding box center [571, 268] width 100 height 18
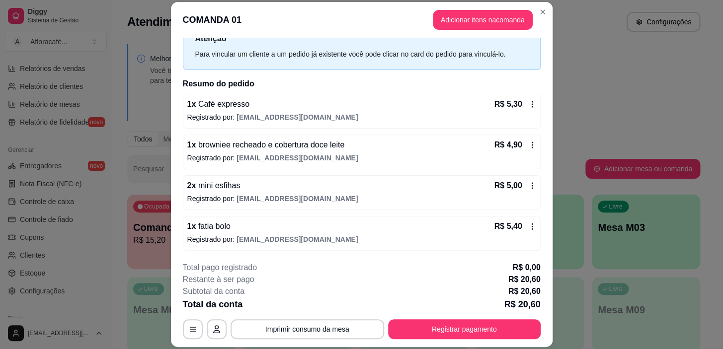
scroll to position [30, 0]
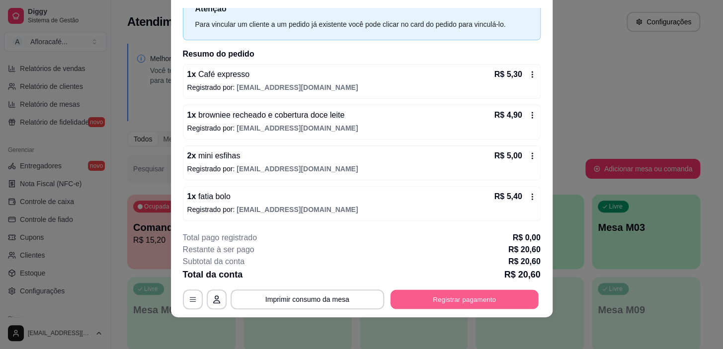
click at [477, 290] on button "Registrar pagamento" at bounding box center [464, 299] width 148 height 19
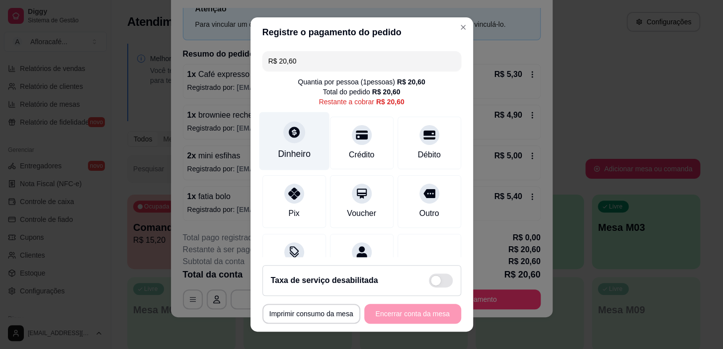
click at [291, 133] on icon at bounding box center [294, 132] width 11 height 11
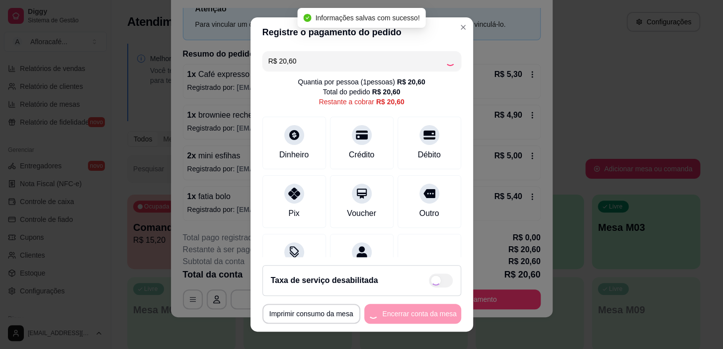
type input "R$ 0,00"
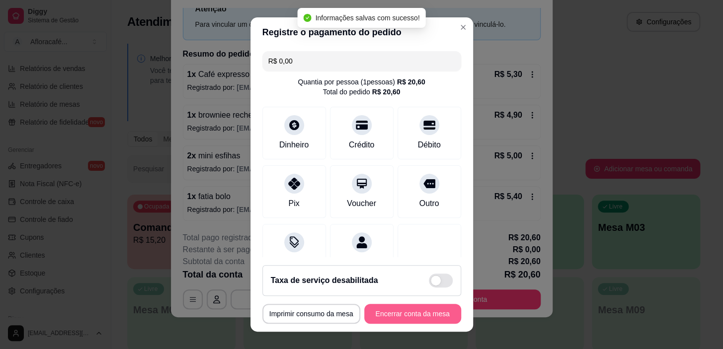
click at [413, 313] on button "Encerrar conta da mesa" at bounding box center [412, 314] width 97 height 20
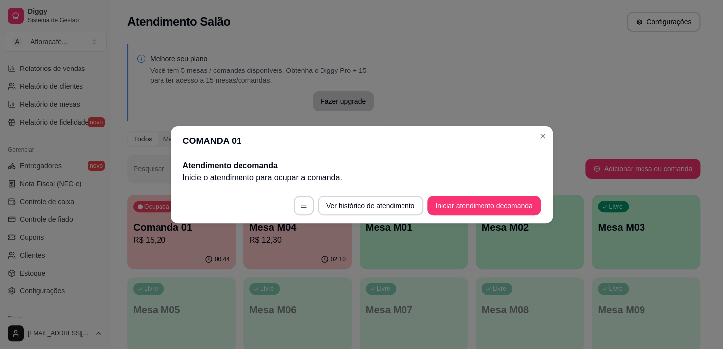
scroll to position [0, 0]
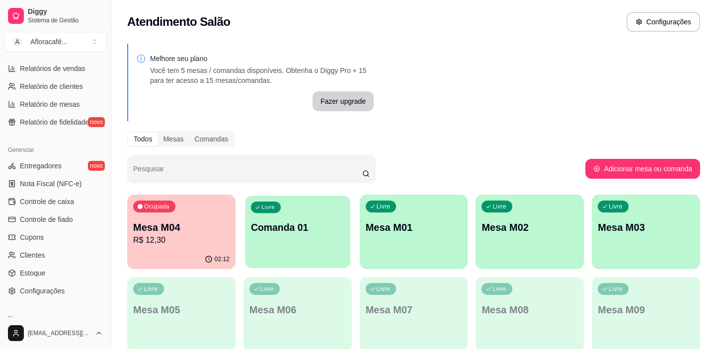
click at [295, 237] on div "Livre Comanda 01" at bounding box center [297, 226] width 105 height 61
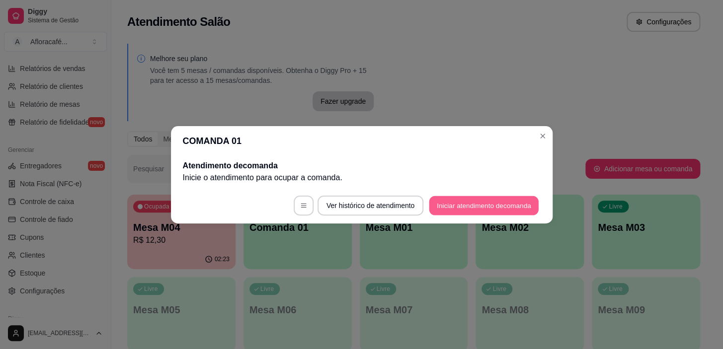
click at [485, 209] on button "Iniciar atendimento de comanda" at bounding box center [484, 205] width 110 height 19
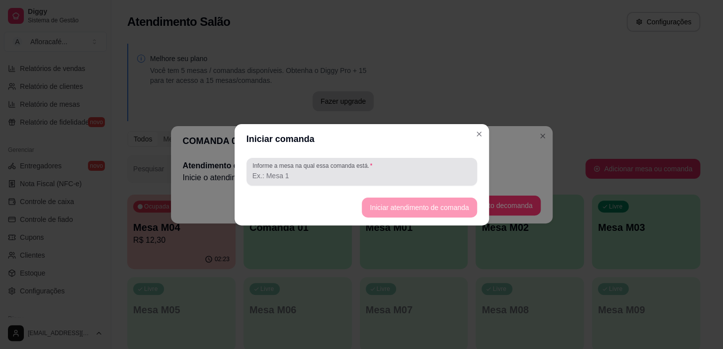
click at [459, 172] on input "Informe a mesa na qual essa comanda está." at bounding box center [361, 176] width 219 height 10
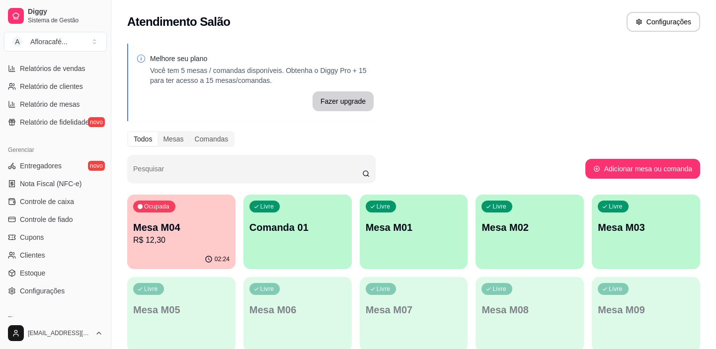
click at [267, 234] on p "Comanda 01" at bounding box center [298, 228] width 96 height 14
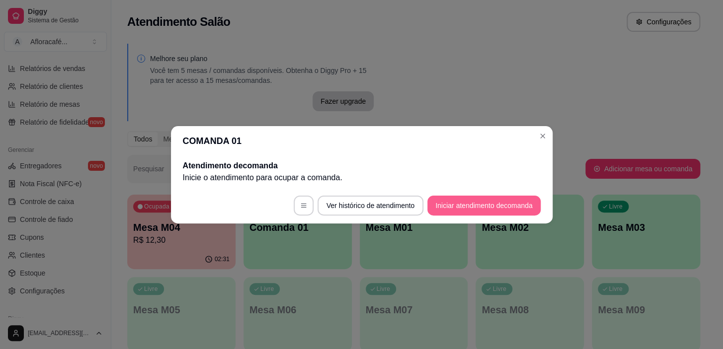
click at [473, 212] on button "Iniciar atendimento de comanda" at bounding box center [483, 206] width 113 height 20
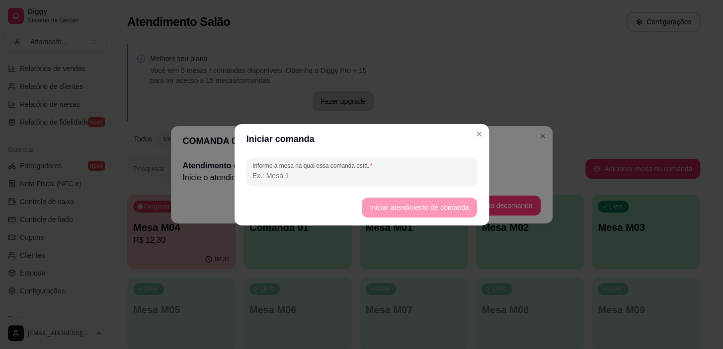
click at [488, 131] on div "Iniciar comanda Informe a mesa na qual essa comanda está. Iniciar atendimento d…" at bounding box center [361, 174] width 723 height 349
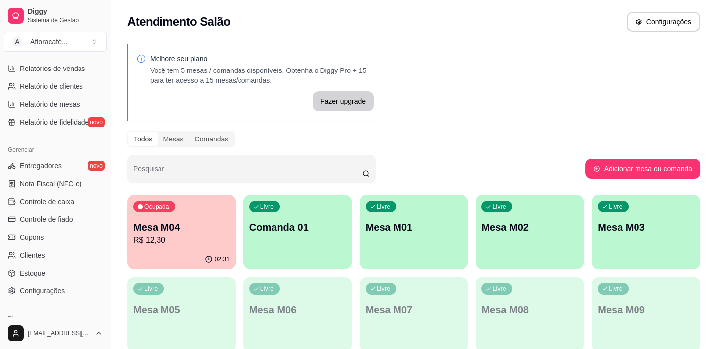
click at [461, 227] on div "Livre Mesa M01" at bounding box center [414, 226] width 108 height 63
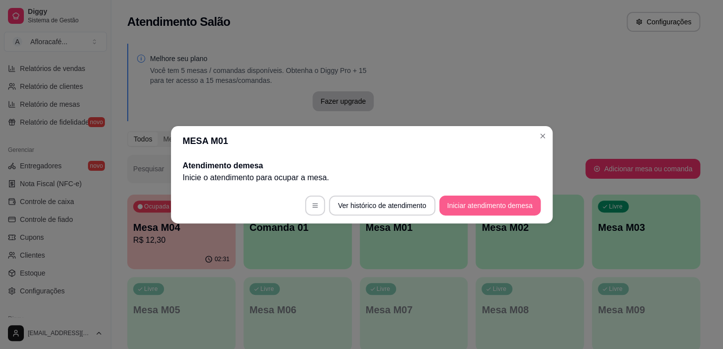
click at [467, 202] on button "Iniciar atendimento de mesa" at bounding box center [489, 206] width 101 height 20
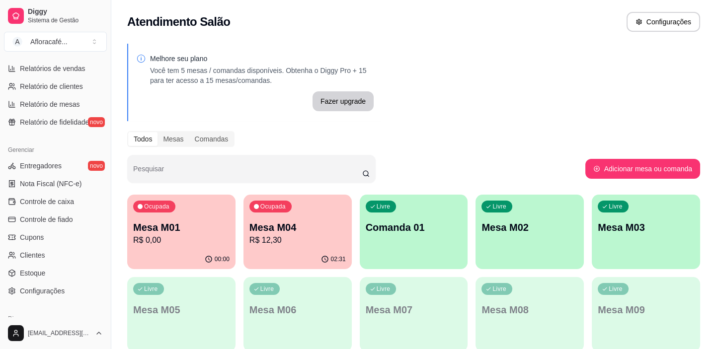
click at [500, 101] on div "Melhore seu plano Você tem 5 mesas / comandas disponíveis. Obtenha o Diggy Pro …" at bounding box center [413, 283] width 605 height 491
click at [437, 236] on div "Livre Comanda 01" at bounding box center [413, 226] width 105 height 61
click at [174, 224] on p "Mesa M01" at bounding box center [181, 227] width 93 height 13
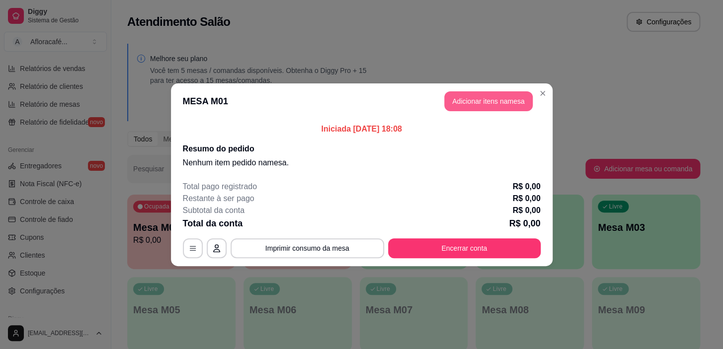
click at [497, 93] on button "Adicionar itens na mesa" at bounding box center [488, 101] width 88 height 20
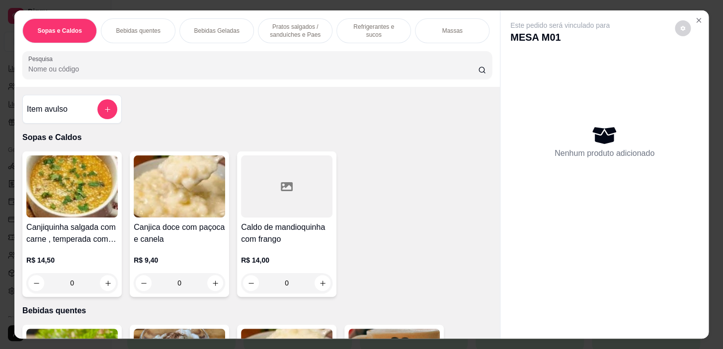
click at [361, 39] on div "Refrigerantes e sucos" at bounding box center [373, 30] width 75 height 25
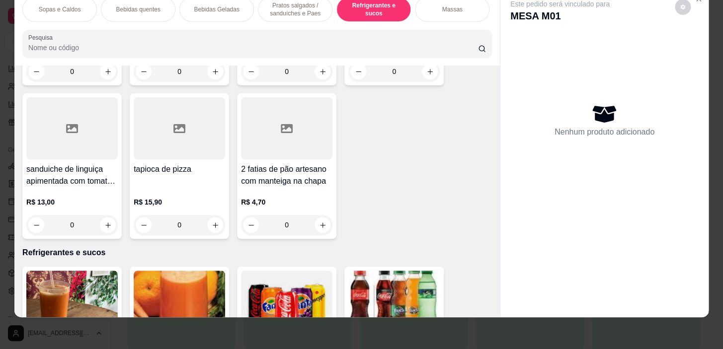
scroll to position [4246, 0]
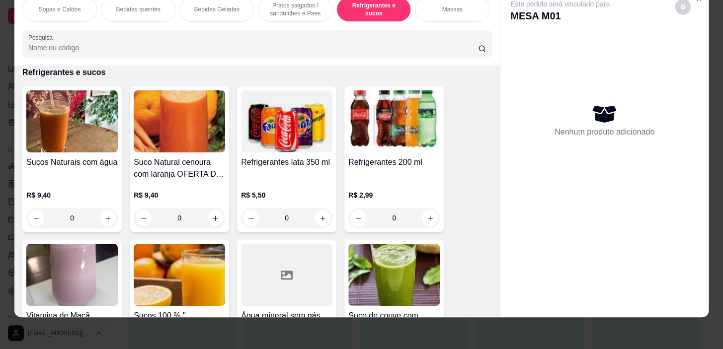
click at [145, 5] on p "Bebidas quentes" at bounding box center [138, 9] width 44 height 8
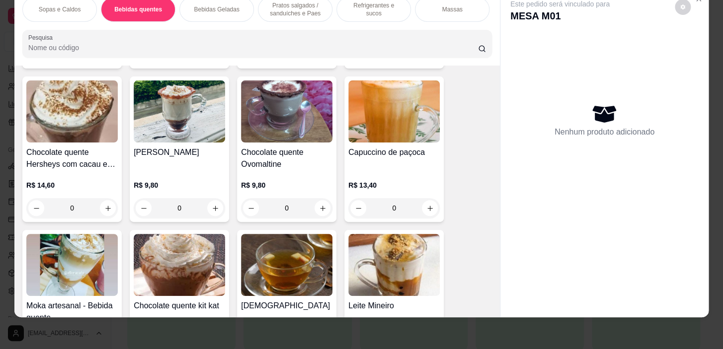
scroll to position [670, 0]
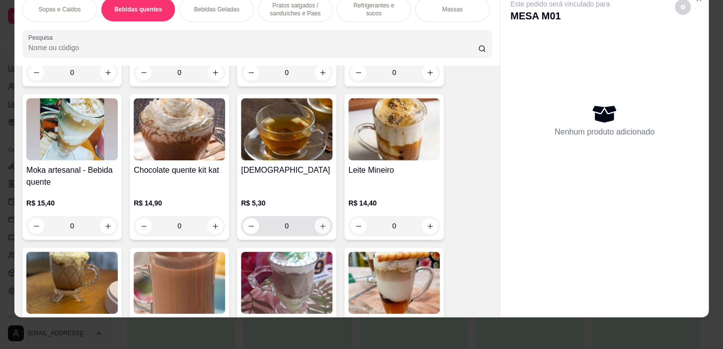
click at [320, 222] on button "increase-product-quantity" at bounding box center [323, 226] width 16 height 16
type input "1"
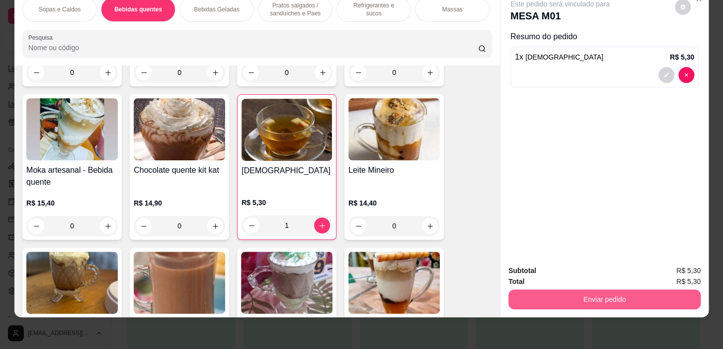
click at [598, 302] on button "Enviar pedido" at bounding box center [604, 300] width 192 height 20
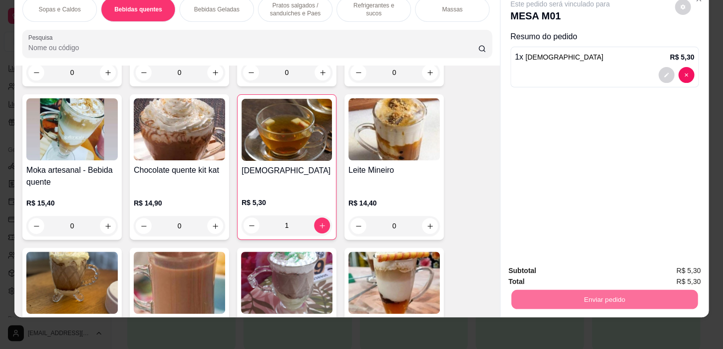
click at [600, 273] on button "Não registrar e enviar pedido" at bounding box center [571, 268] width 103 height 19
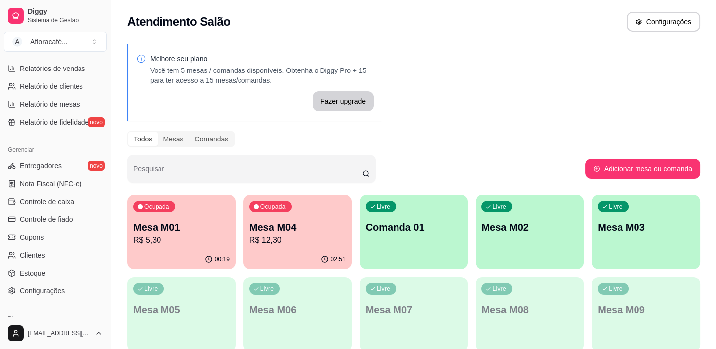
click at [169, 240] on p "R$ 5,30" at bounding box center [181, 241] width 96 height 12
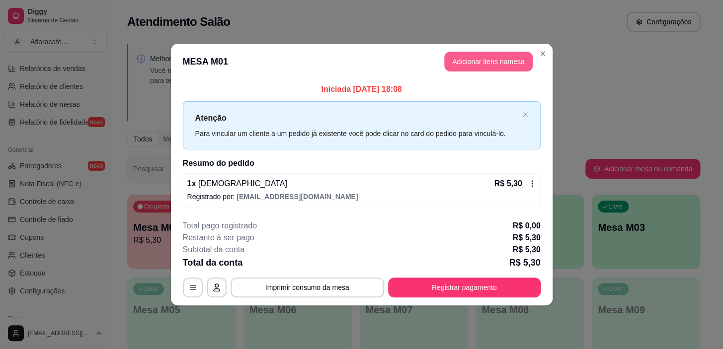
click at [501, 63] on button "Adicionar itens na mesa" at bounding box center [488, 62] width 88 height 20
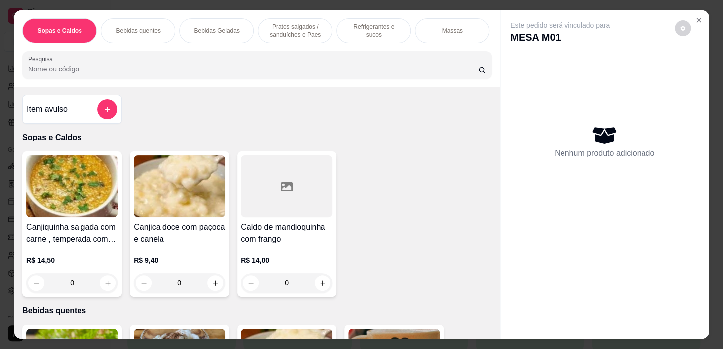
click at [149, 27] on p "Bebidas quentes" at bounding box center [138, 31] width 44 height 8
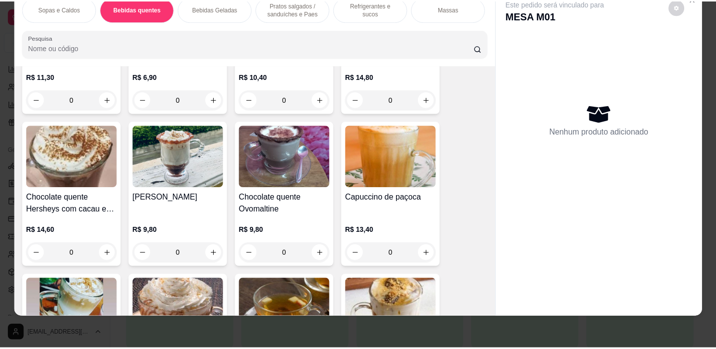
scroll to position [534, 0]
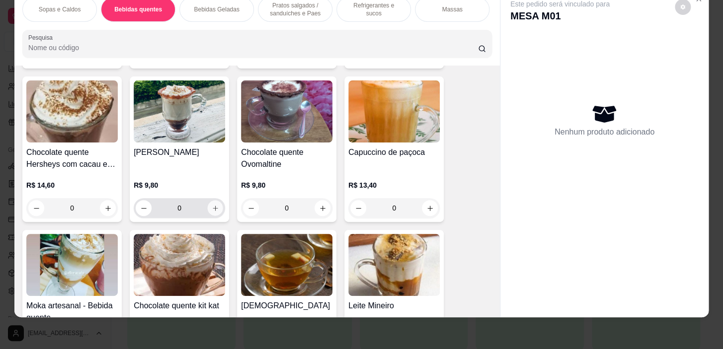
click at [213, 209] on icon "increase-product-quantity" at bounding box center [215, 208] width 5 height 5
type input "1"
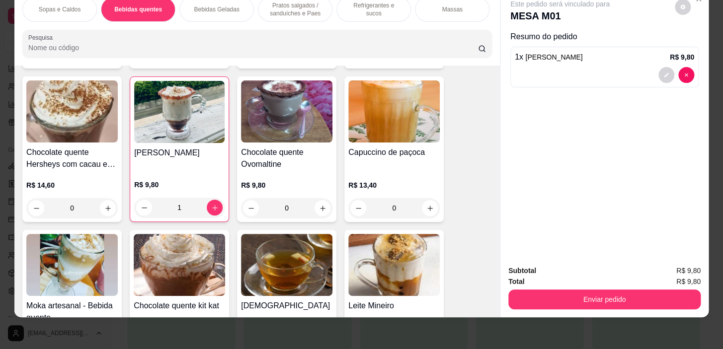
click at [582, 307] on div "Subtotal R$ 9,80 Total R$ 9,80 Enviar pedido" at bounding box center [605, 287] width 208 height 60
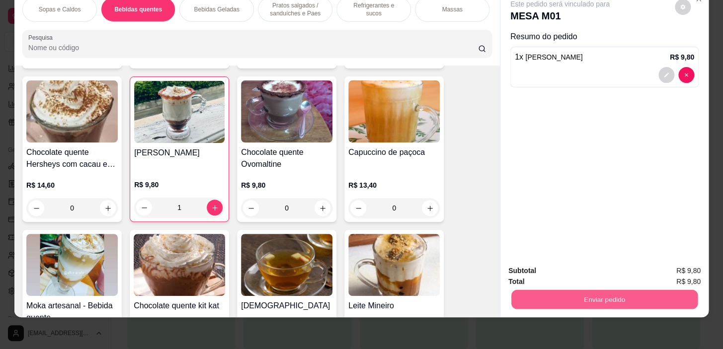
click at [578, 296] on button "Enviar pedido" at bounding box center [604, 299] width 186 height 19
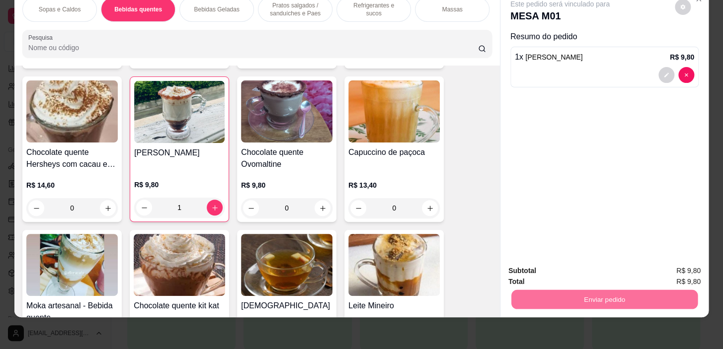
click at [580, 269] on button "Não registrar e enviar pedido" at bounding box center [571, 268] width 100 height 18
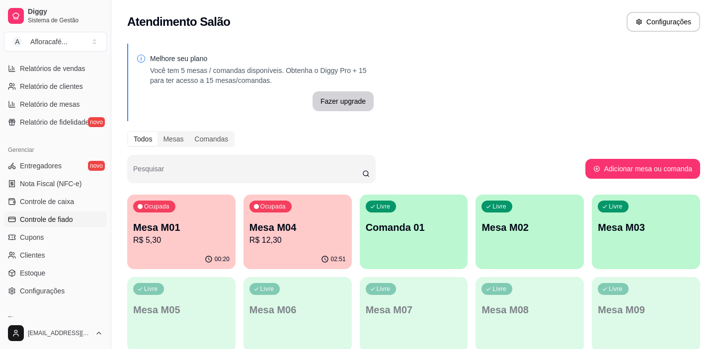
click at [47, 222] on span "Controle de fiado" at bounding box center [46, 220] width 53 height 10
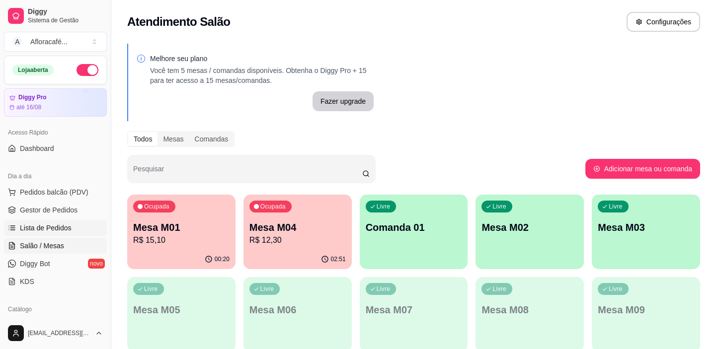
click at [36, 225] on span "Lista de Pedidos" at bounding box center [46, 228] width 52 height 10
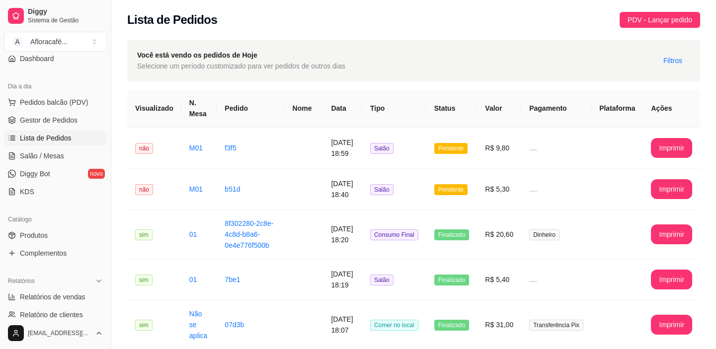
scroll to position [135, 0]
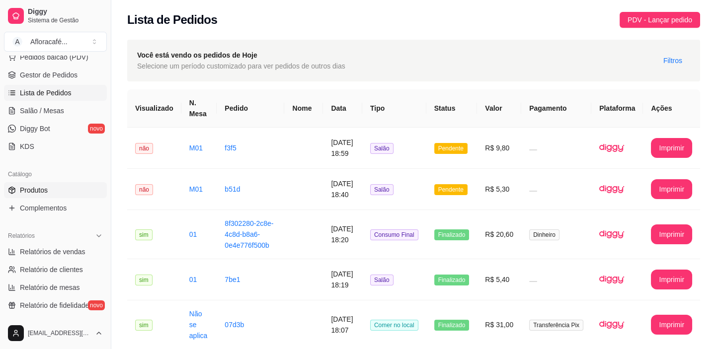
click at [44, 187] on span "Produtos" at bounding box center [34, 190] width 28 height 10
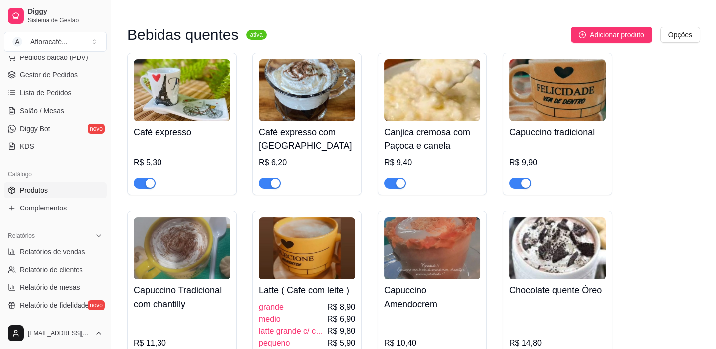
scroll to position [226, 0]
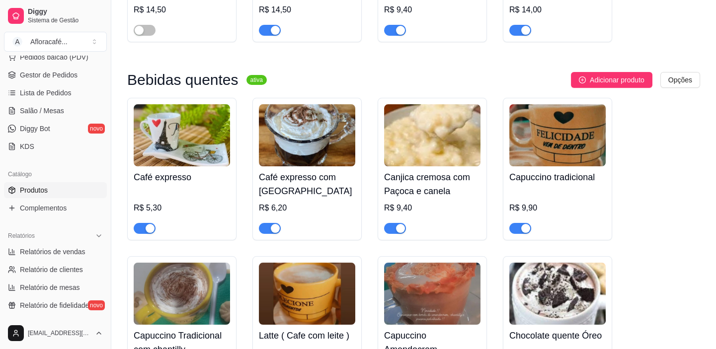
click at [534, 151] on img at bounding box center [557, 135] width 96 height 62
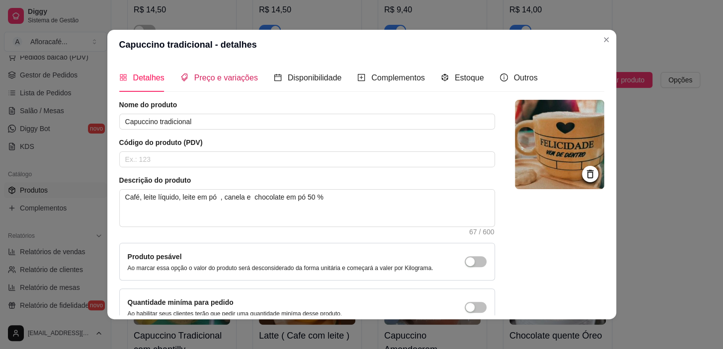
click at [214, 80] on span "Preço e variações" at bounding box center [226, 78] width 64 height 8
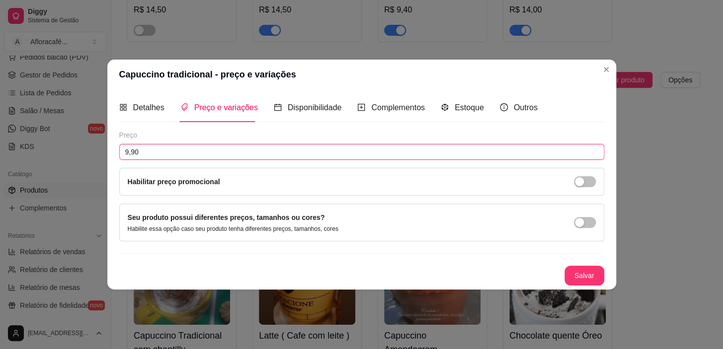
click at [162, 153] on input "9,90" at bounding box center [361, 152] width 485 height 16
type input "10,40"
click at [582, 277] on button "Salvar" at bounding box center [585, 276] width 40 height 20
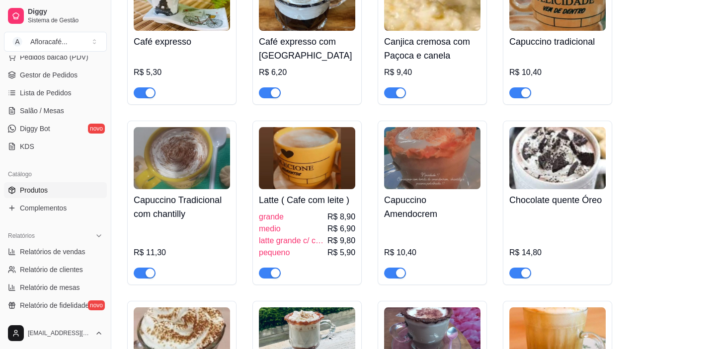
scroll to position [407, 0]
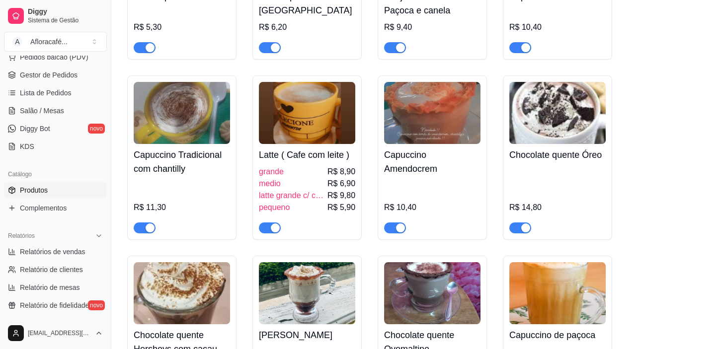
click at [184, 127] on img at bounding box center [182, 113] width 96 height 62
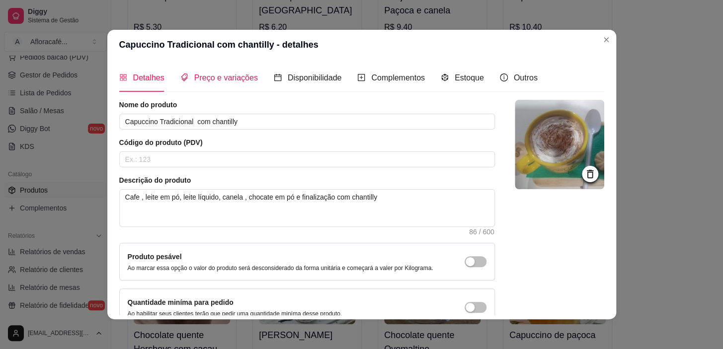
click at [202, 76] on span "Preço e variações" at bounding box center [226, 78] width 64 height 8
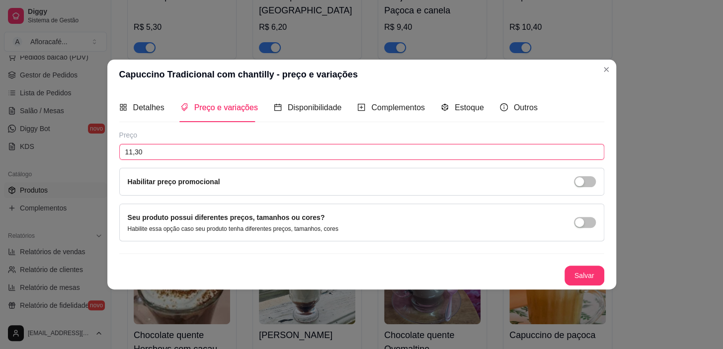
click at [241, 154] on input "11,30" at bounding box center [361, 152] width 485 height 16
type input "11,70"
click at [587, 270] on button "Salvar" at bounding box center [585, 276] width 40 height 20
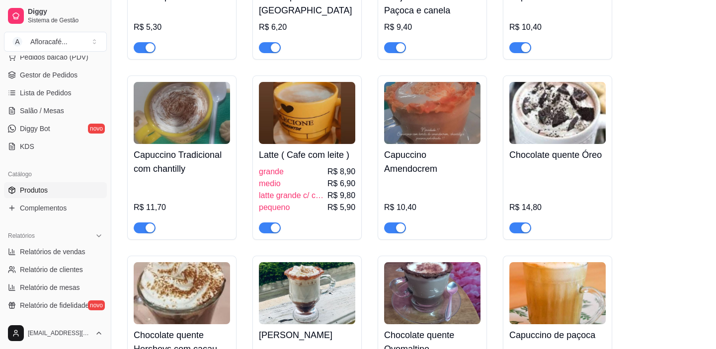
click at [451, 121] on img at bounding box center [432, 113] width 96 height 62
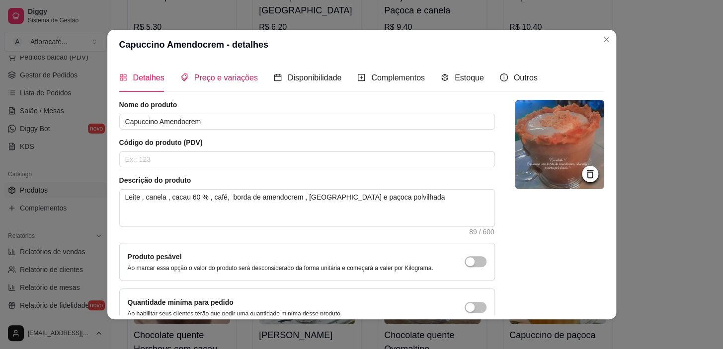
click at [233, 75] on span "Preço e variações" at bounding box center [226, 78] width 64 height 8
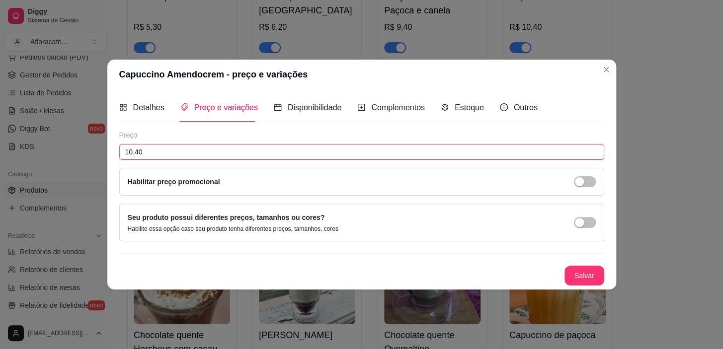
click at [198, 156] on input "10,40" at bounding box center [361, 152] width 485 height 16
type input "11,20"
click at [580, 287] on div "Detalhes Preço e variações Disponibilidade Complementos Estoque Outros Nome do …" at bounding box center [361, 189] width 509 height 200
click at [581, 278] on button "Salvar" at bounding box center [584, 275] width 39 height 19
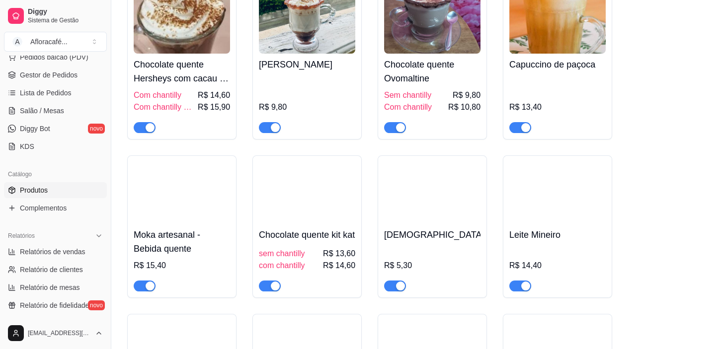
scroll to position [723, 0]
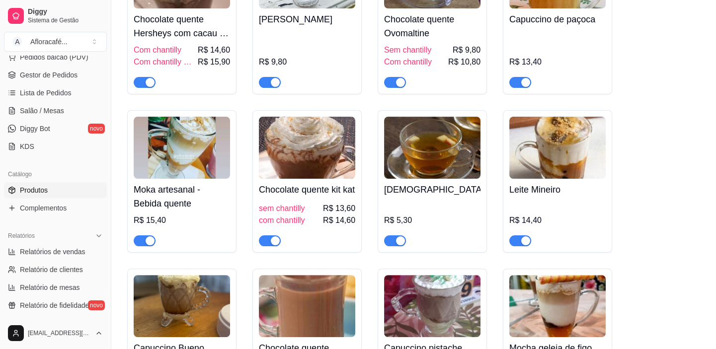
click at [203, 159] on img at bounding box center [182, 148] width 96 height 62
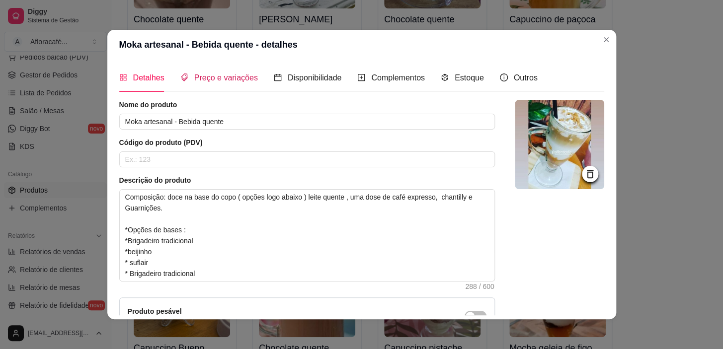
click at [200, 80] on span "Preço e variações" at bounding box center [226, 78] width 64 height 8
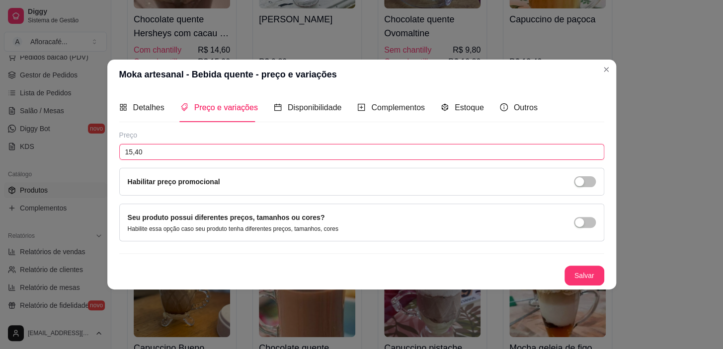
click at [187, 152] on input "15,40" at bounding box center [361, 152] width 485 height 16
type input "15,90"
click at [589, 270] on button "Salvar" at bounding box center [585, 276] width 40 height 20
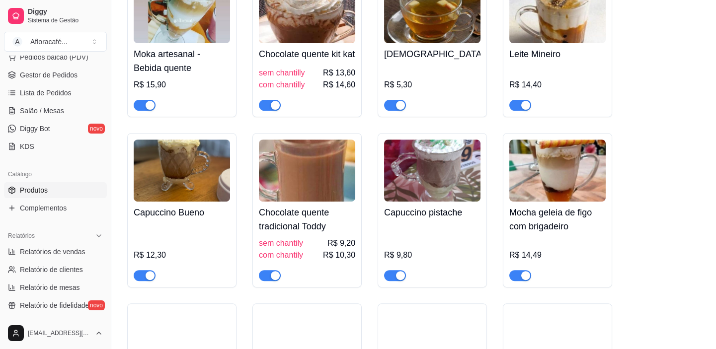
scroll to position [904, 0]
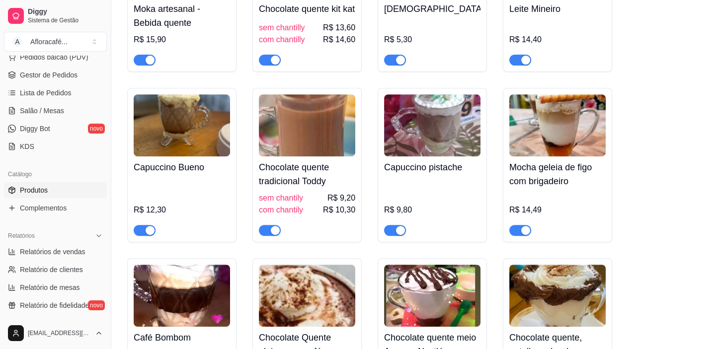
click at [422, 157] on img at bounding box center [432, 125] width 96 height 62
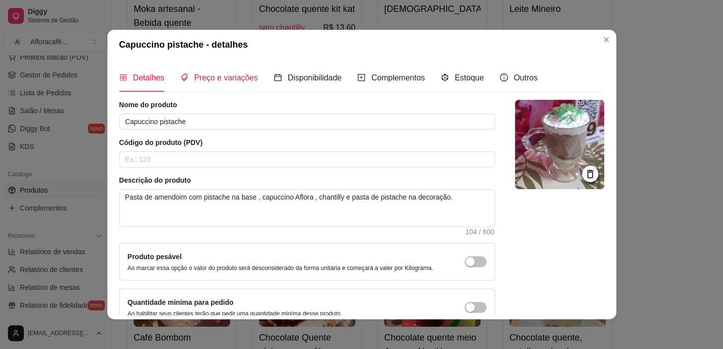
click at [203, 76] on span "Preço e variações" at bounding box center [226, 78] width 64 height 8
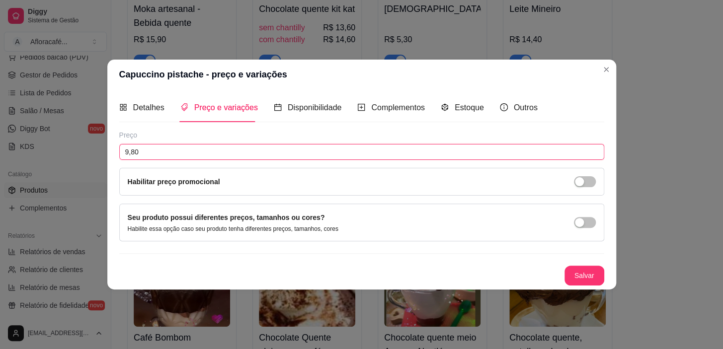
drag, startPoint x: 190, startPoint y: 149, endPoint x: 200, endPoint y: 131, distance: 20.0
click at [190, 149] on input "9,80" at bounding box center [361, 152] width 485 height 16
type input "10,40"
click at [576, 271] on button "Salvar" at bounding box center [584, 275] width 39 height 19
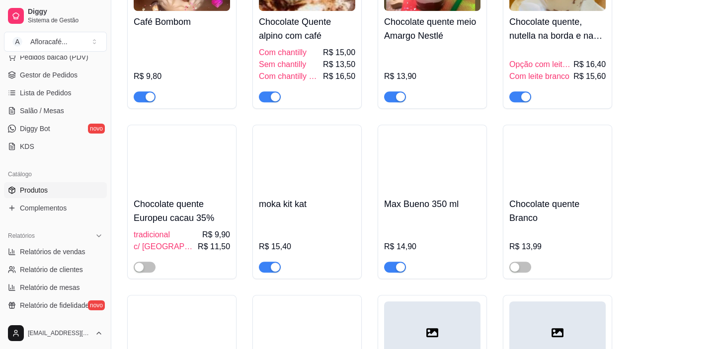
scroll to position [1310, 0]
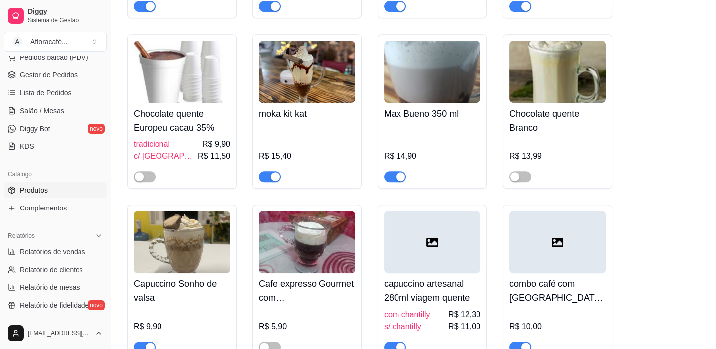
click at [302, 96] on img at bounding box center [307, 72] width 96 height 62
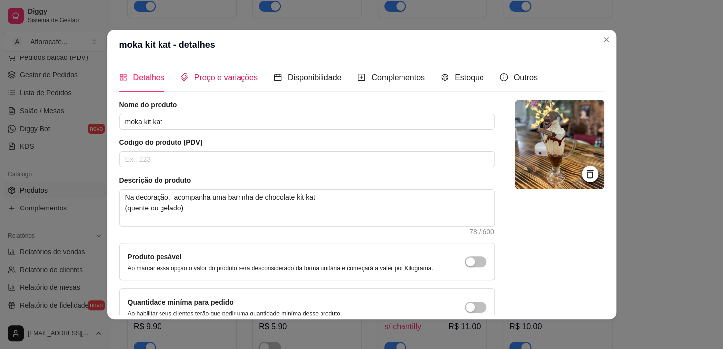
click at [223, 78] on span "Preço e variações" at bounding box center [226, 78] width 64 height 8
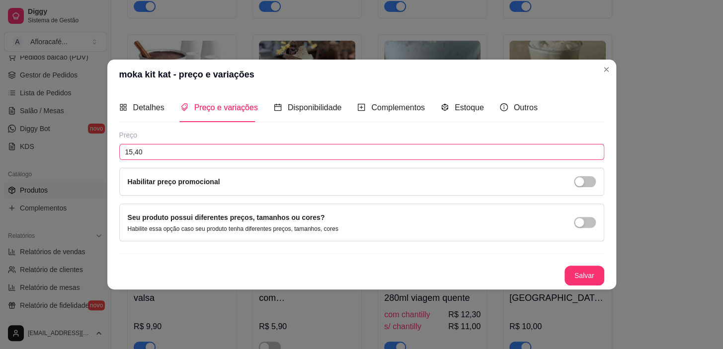
click at [203, 149] on input "15,40" at bounding box center [361, 152] width 485 height 16
type input "15,90"
click at [582, 271] on button "Salvar" at bounding box center [585, 276] width 40 height 20
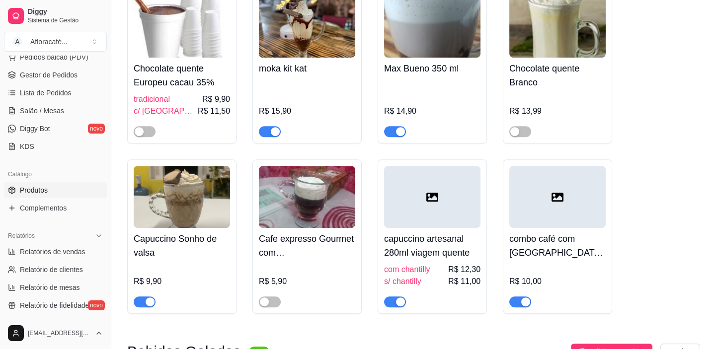
scroll to position [1401, 0]
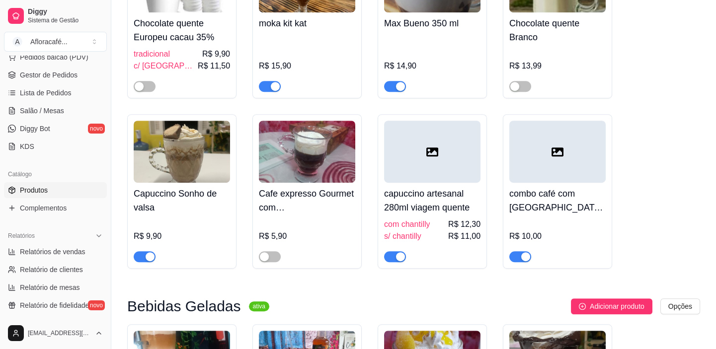
click at [159, 172] on img at bounding box center [182, 152] width 96 height 62
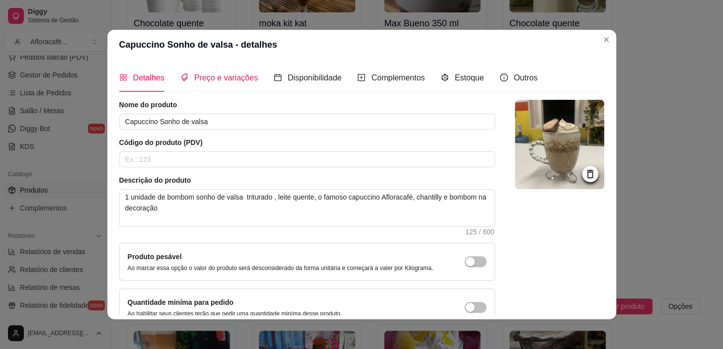
click at [210, 80] on span "Preço e variações" at bounding box center [226, 78] width 64 height 8
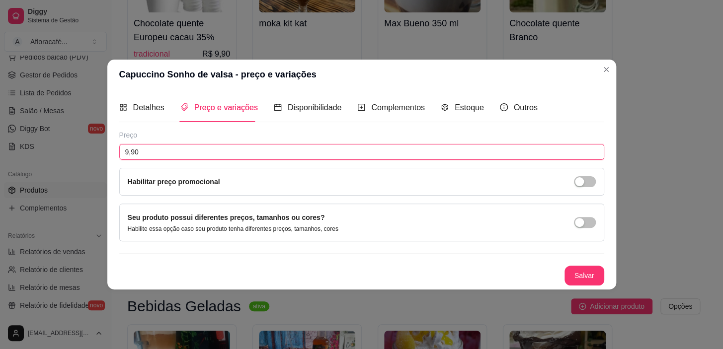
click at [161, 150] on input "9,90" at bounding box center [361, 152] width 485 height 16
type input "10,40"
click at [581, 278] on button "Salvar" at bounding box center [585, 276] width 40 height 20
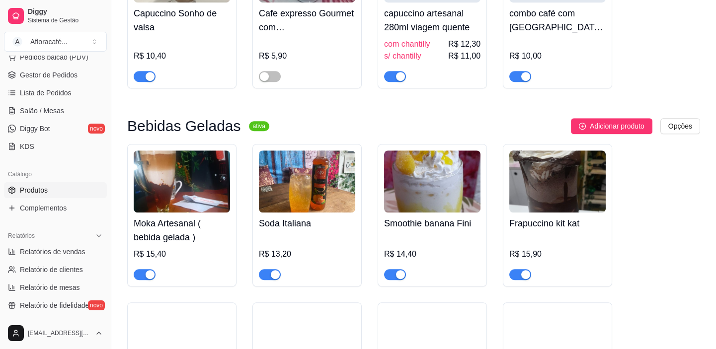
scroll to position [1626, 0]
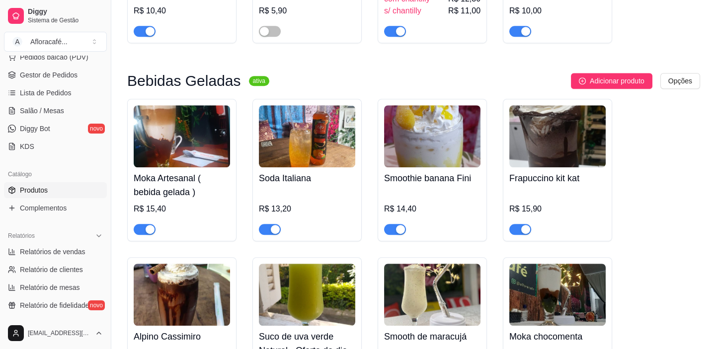
click at [198, 160] on img at bounding box center [182, 136] width 96 height 62
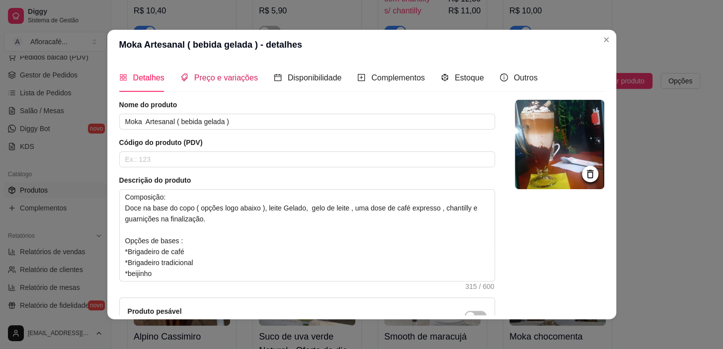
click at [214, 80] on span "Preço e variações" at bounding box center [226, 78] width 64 height 8
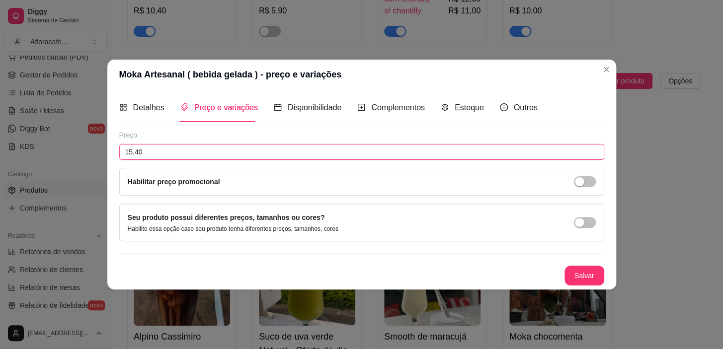
click at [210, 150] on input "15,40" at bounding box center [361, 152] width 485 height 16
type input "15,90"
click at [581, 273] on button "Salvar" at bounding box center [584, 275] width 39 height 19
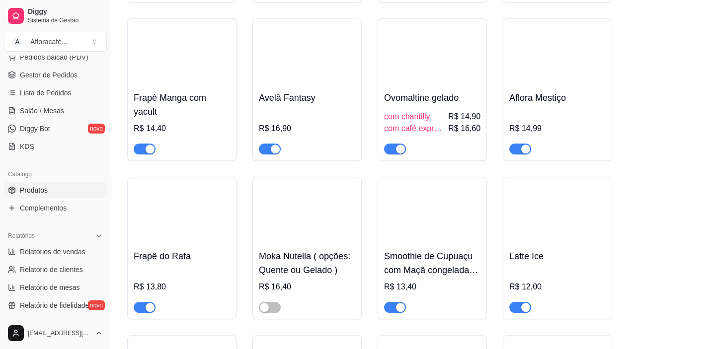
scroll to position [2214, 0]
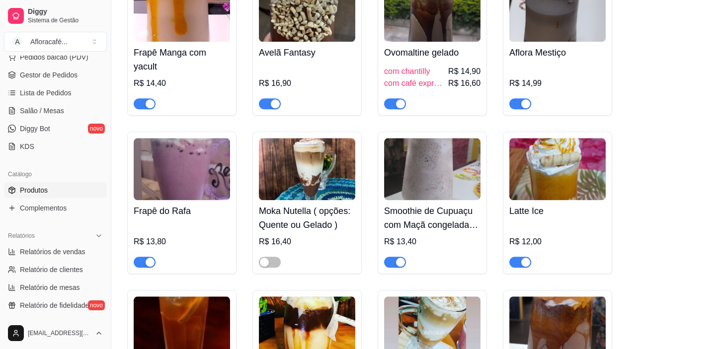
click at [335, 200] on img at bounding box center [307, 169] width 96 height 62
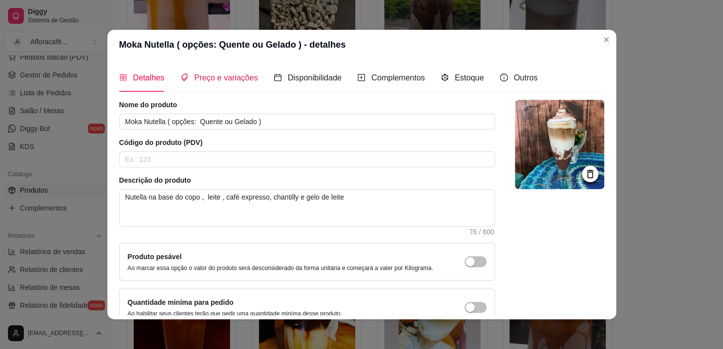
click at [214, 79] on span "Preço e variações" at bounding box center [226, 78] width 64 height 8
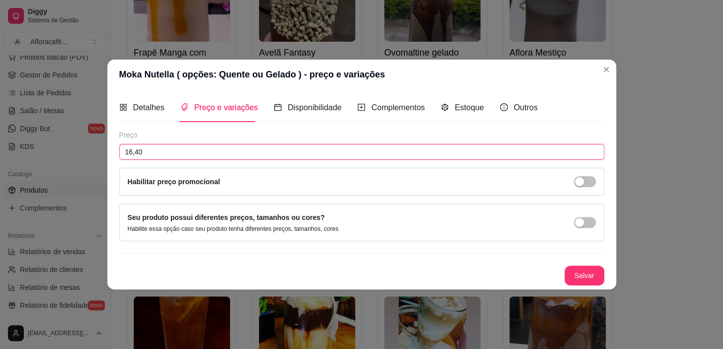
click at [203, 152] on input "16,40" at bounding box center [361, 152] width 485 height 16
type input "16,80"
click at [582, 271] on button "Salvar" at bounding box center [585, 276] width 40 height 20
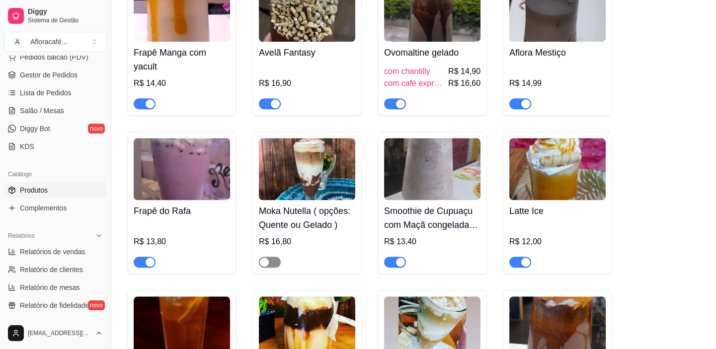
click at [272, 268] on span "button" at bounding box center [270, 262] width 22 height 11
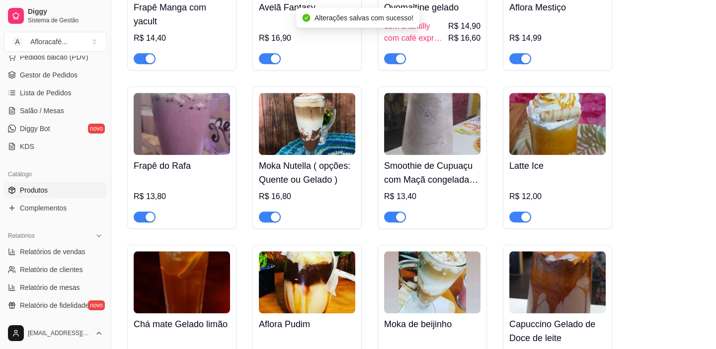
scroll to position [2304, 0]
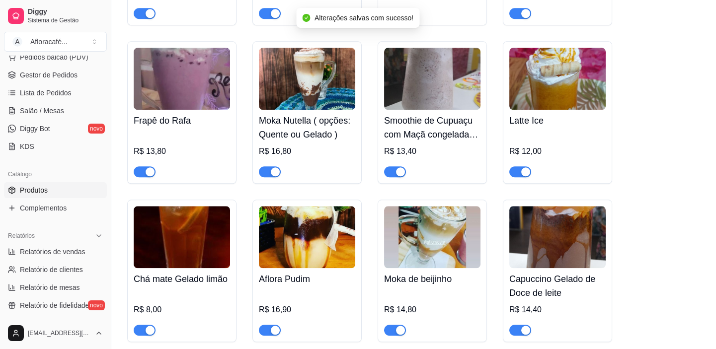
click at [391, 177] on span "button" at bounding box center [395, 172] width 22 height 11
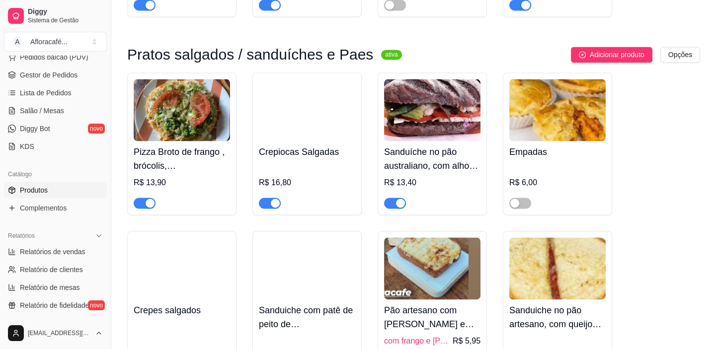
scroll to position [3163, 0]
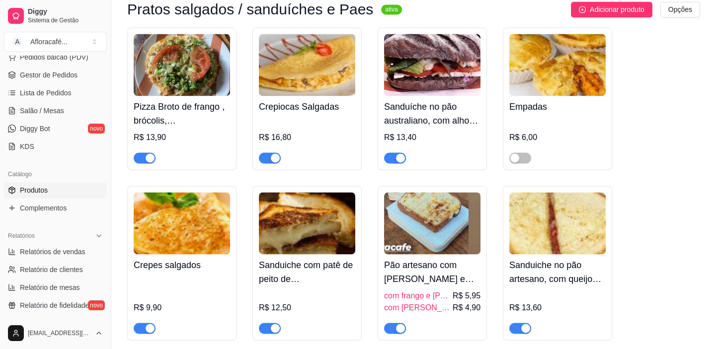
click at [306, 73] on img at bounding box center [307, 65] width 96 height 62
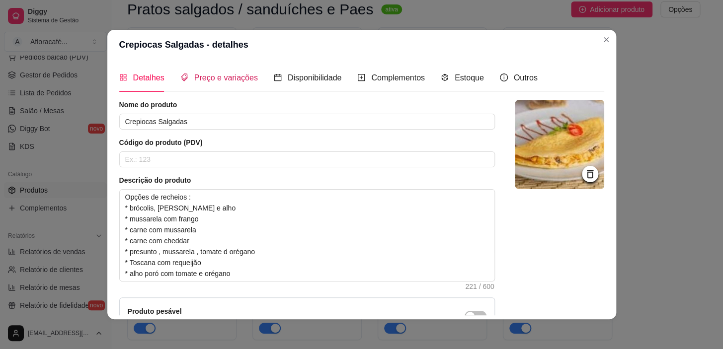
click at [211, 77] on span "Preço e variações" at bounding box center [226, 78] width 64 height 8
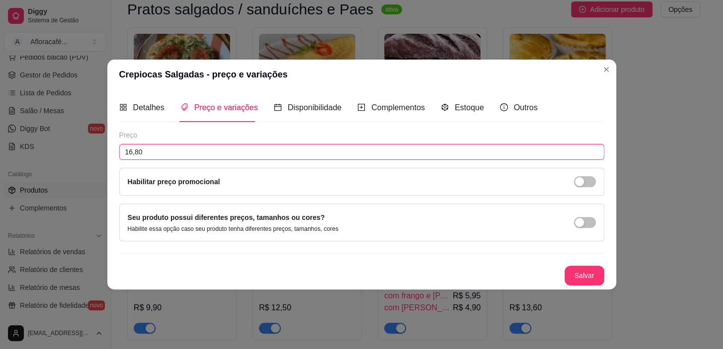
click at [196, 150] on input "16,80" at bounding box center [361, 152] width 485 height 16
type input "17,30"
click at [588, 268] on button "Salvar" at bounding box center [584, 275] width 39 height 19
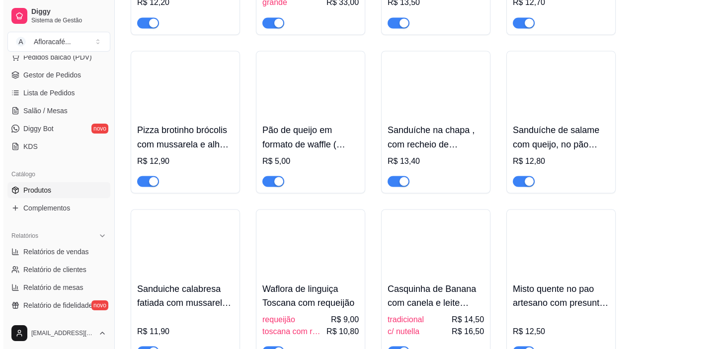
scroll to position [3886, 0]
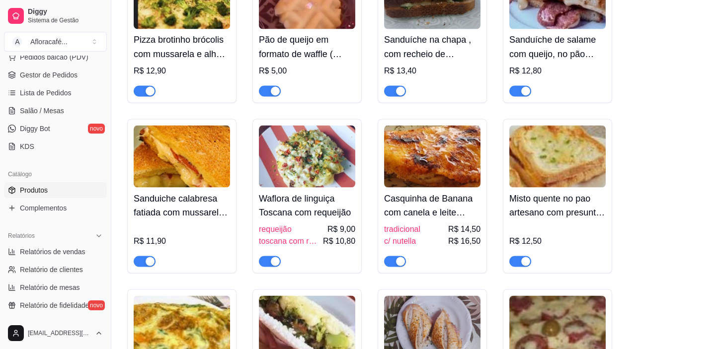
click at [426, 168] on img at bounding box center [432, 156] width 96 height 62
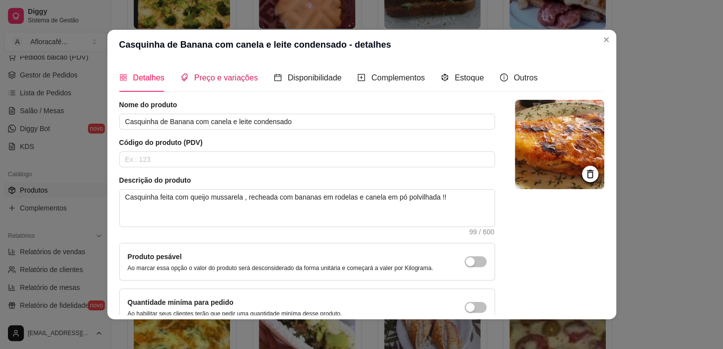
click at [213, 75] on span "Preço e variações" at bounding box center [226, 78] width 64 height 8
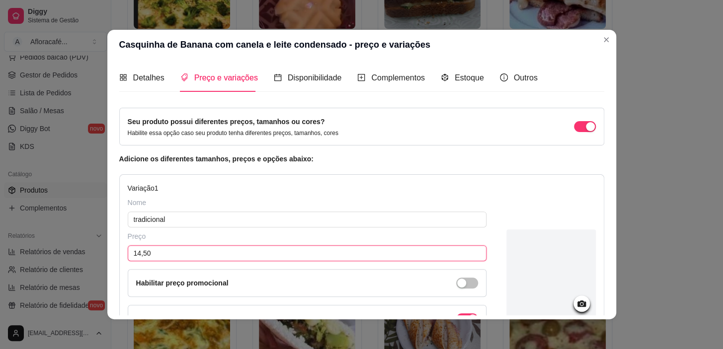
click at [185, 254] on input "14,50" at bounding box center [307, 254] width 359 height 16
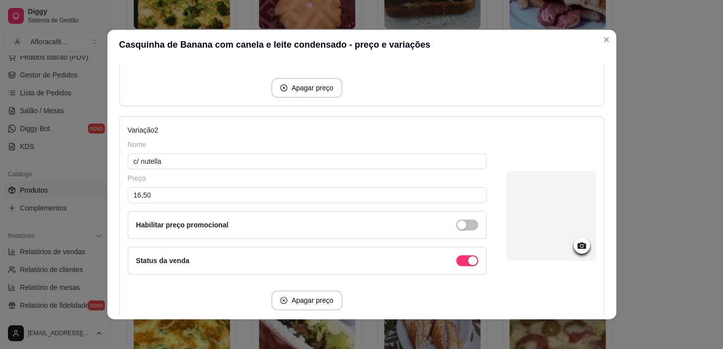
scroll to position [316, 0]
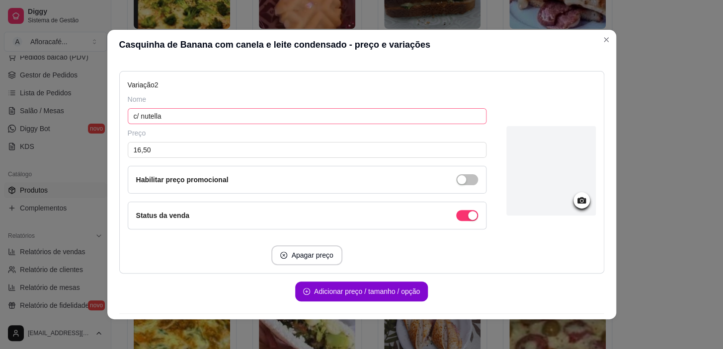
type input "15,90"
click at [175, 115] on input "c/ nutella" at bounding box center [307, 116] width 359 height 16
click at [172, 151] on input "16,50" at bounding box center [307, 150] width 359 height 16
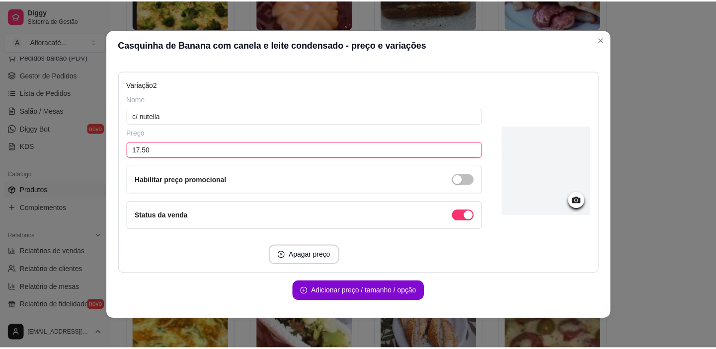
scroll to position [345, 0]
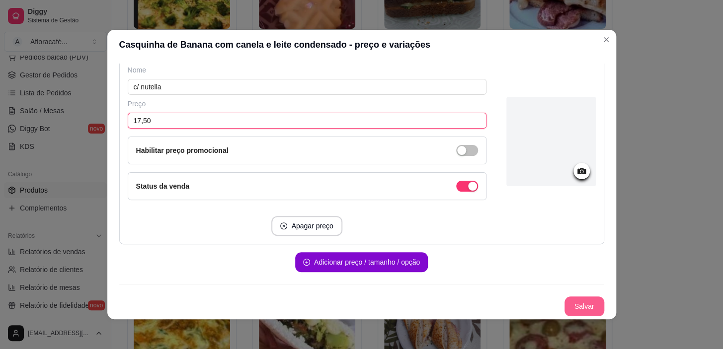
type input "17,50"
click at [585, 306] on button "Salvar" at bounding box center [584, 306] width 39 height 19
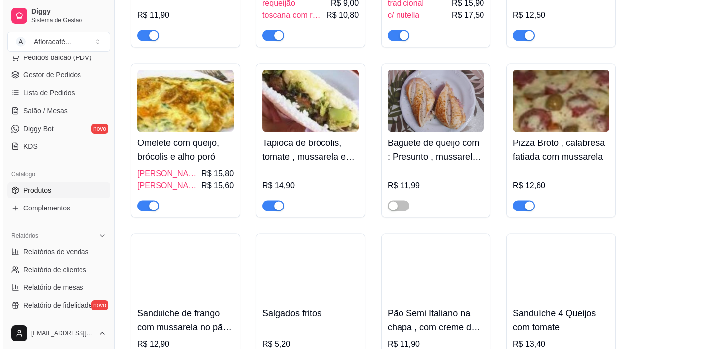
scroll to position [4202, 0]
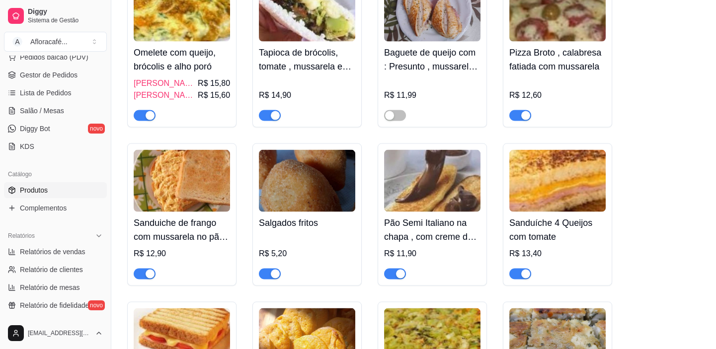
click at [434, 38] on img at bounding box center [432, 11] width 96 height 62
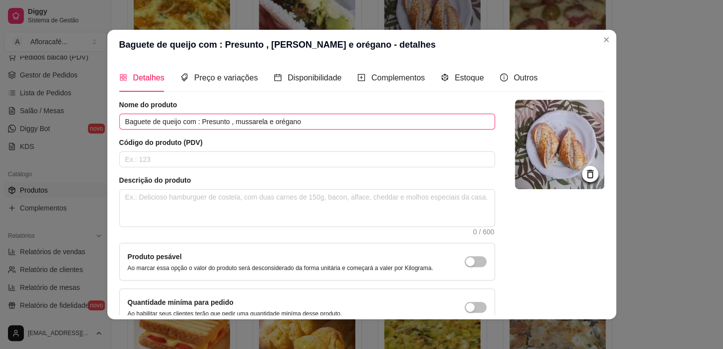
click at [144, 123] on input "Baguete de queijo com : Presunto , mussarela e orégano" at bounding box center [307, 122] width 376 height 16
click at [174, 122] on input "Baguete de queijo com : Presunto , mussarela e orégano" at bounding box center [307, 122] width 376 height 16
click at [254, 120] on input "pão semi italiano com : Presunto , mussarela e orégano" at bounding box center [307, 122] width 376 height 16
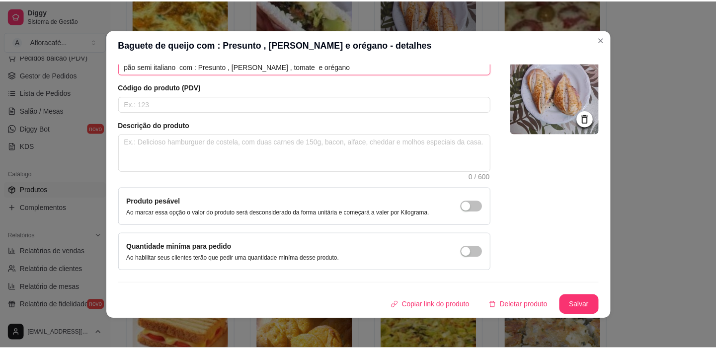
scroll to position [1, 0]
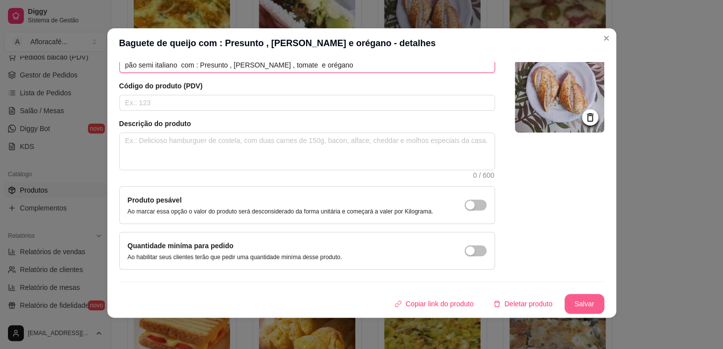
type input "pão semi italiano com : Presunto , mussarela , tomate e orégano"
click at [578, 298] on button "Salvar" at bounding box center [585, 304] width 40 height 20
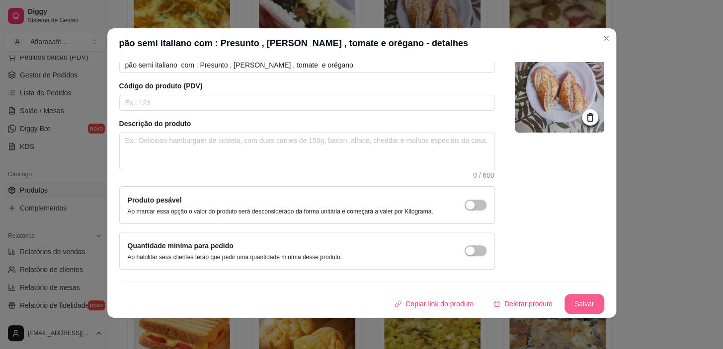
click at [570, 302] on button "Salvar" at bounding box center [585, 304] width 40 height 20
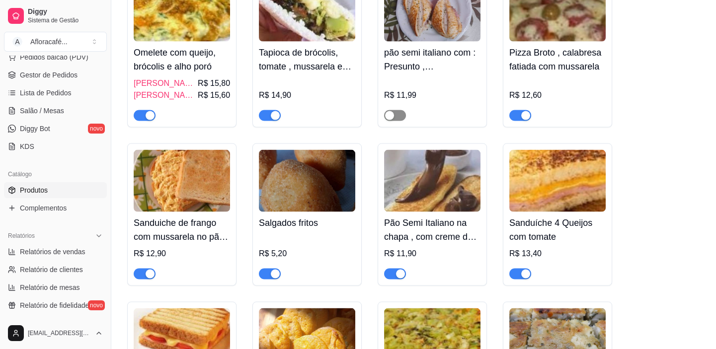
click at [397, 121] on span "button" at bounding box center [395, 115] width 22 height 11
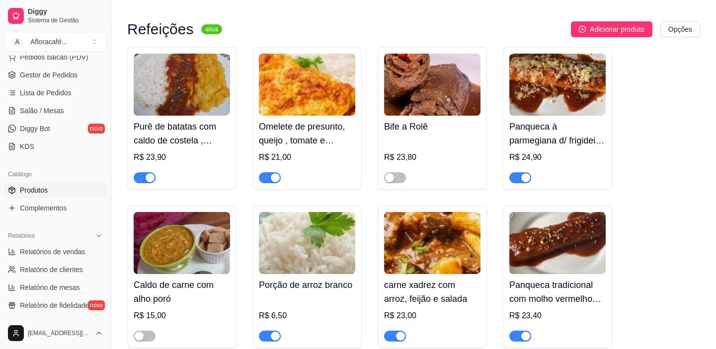
scroll to position [7591, 0]
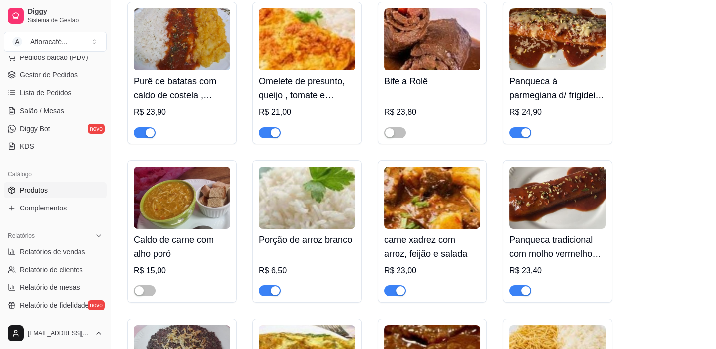
click at [311, 102] on h4 "Omelete de presunto, queijo , tomate e orégano" at bounding box center [307, 89] width 96 height 28
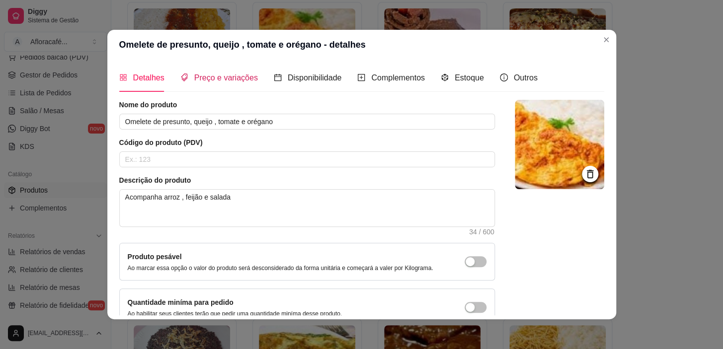
click at [212, 74] on span "Preço e variações" at bounding box center [226, 78] width 64 height 8
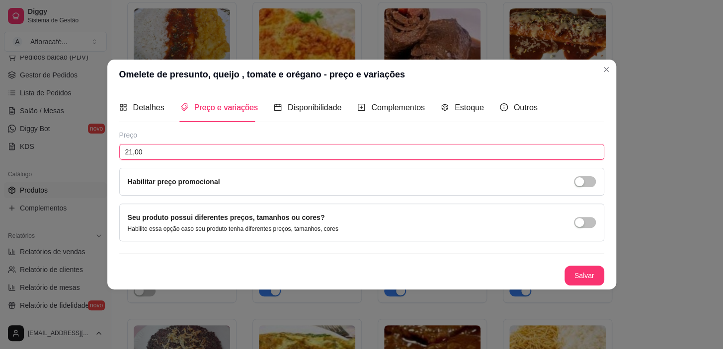
click at [169, 153] on input "21,00" at bounding box center [361, 152] width 485 height 16
type input "22,00"
click at [574, 278] on button "Salvar" at bounding box center [584, 275] width 39 height 19
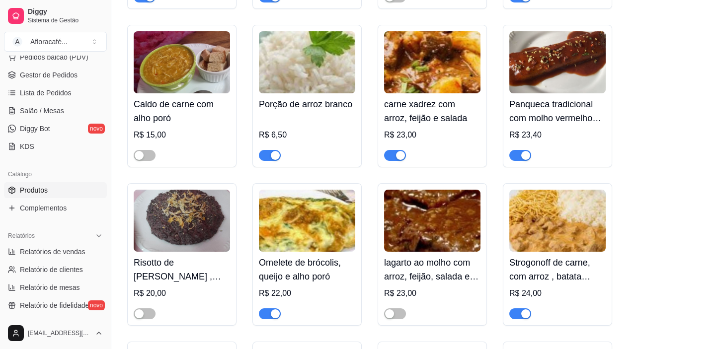
scroll to position [7772, 0]
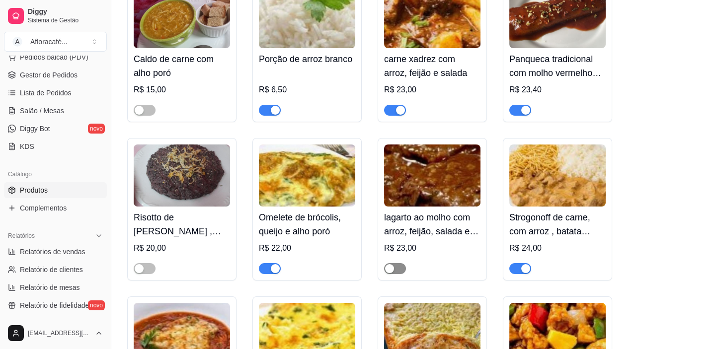
click at [399, 274] on span "button" at bounding box center [395, 268] width 22 height 11
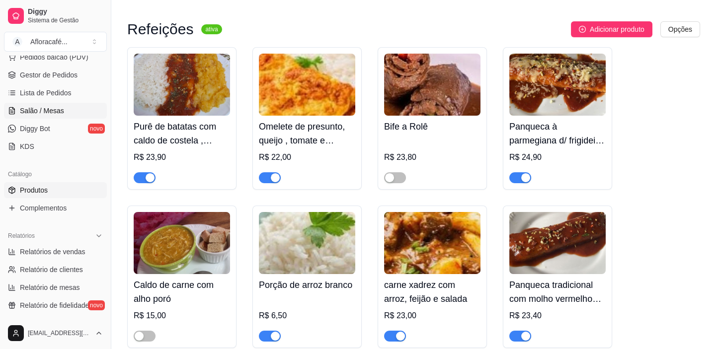
click at [40, 111] on span "Salão / Mesas" at bounding box center [42, 111] width 44 height 10
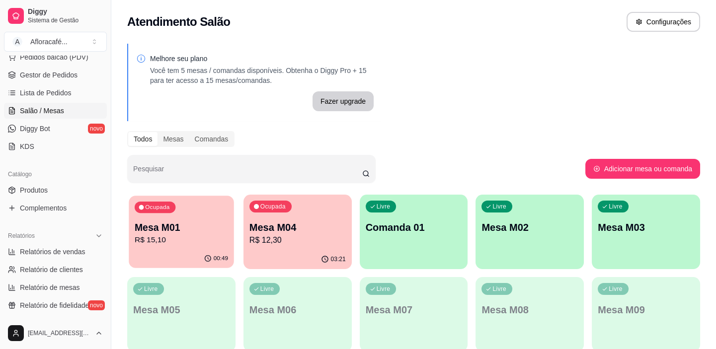
click at [184, 247] on div "Ocupada Mesa M01 R$ 15,10" at bounding box center [181, 223] width 105 height 54
click at [170, 239] on p "R$ 15,10" at bounding box center [181, 241] width 96 height 12
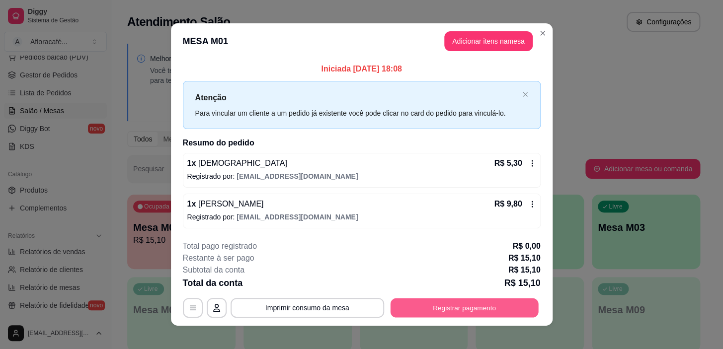
click at [456, 306] on button "Registrar pagamento" at bounding box center [464, 308] width 148 height 19
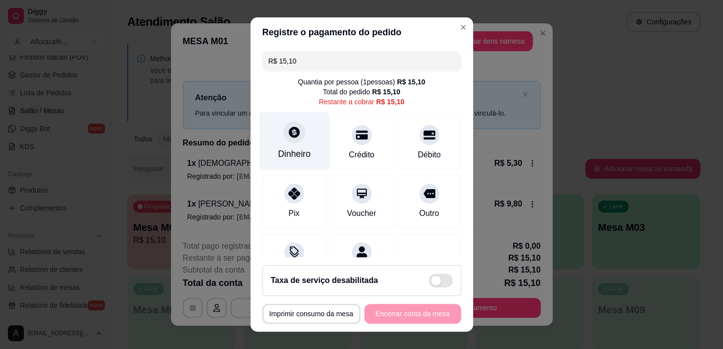
click at [281, 146] on div "Dinheiro" at bounding box center [294, 141] width 70 height 58
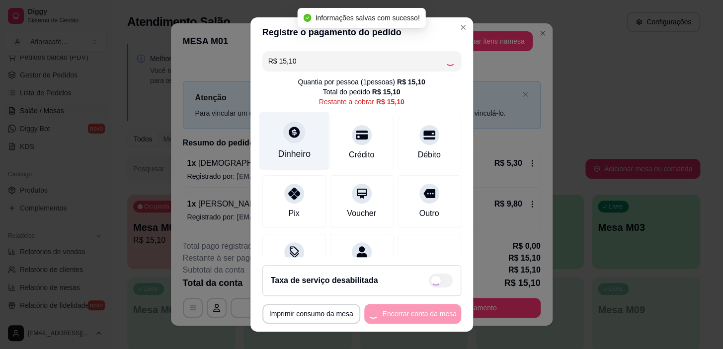
type input "R$ 0,00"
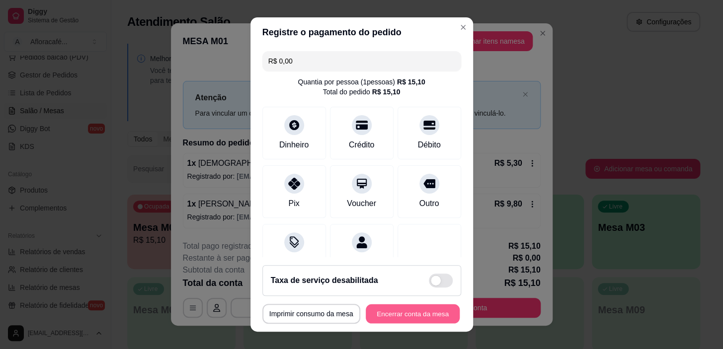
click at [417, 308] on button "Encerrar conta da mesa" at bounding box center [413, 313] width 94 height 19
